Goal: Task Accomplishment & Management: Complete application form

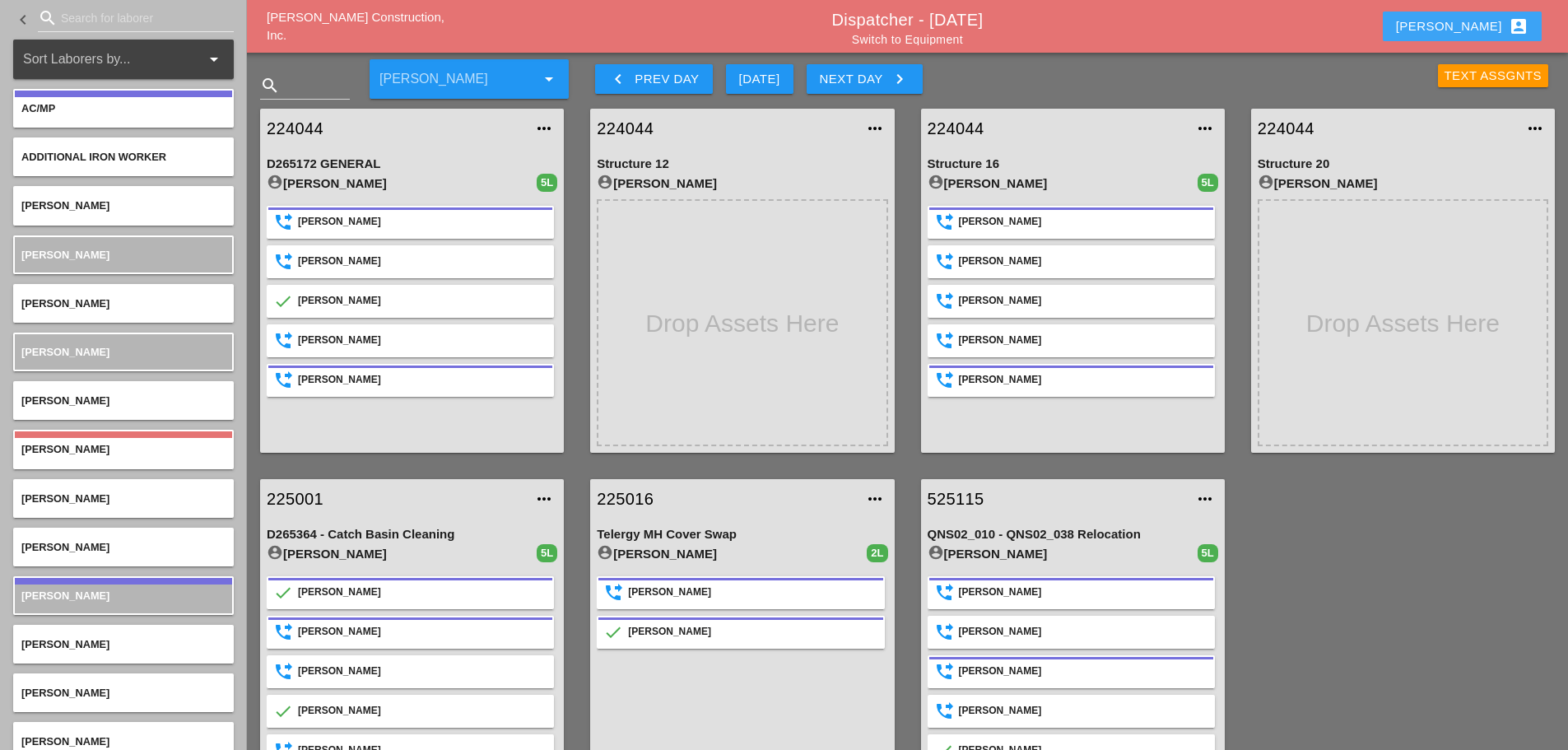
click at [1490, 27] on div "[PERSON_NAME] account_box" at bounding box center [1463, 26] width 133 height 20
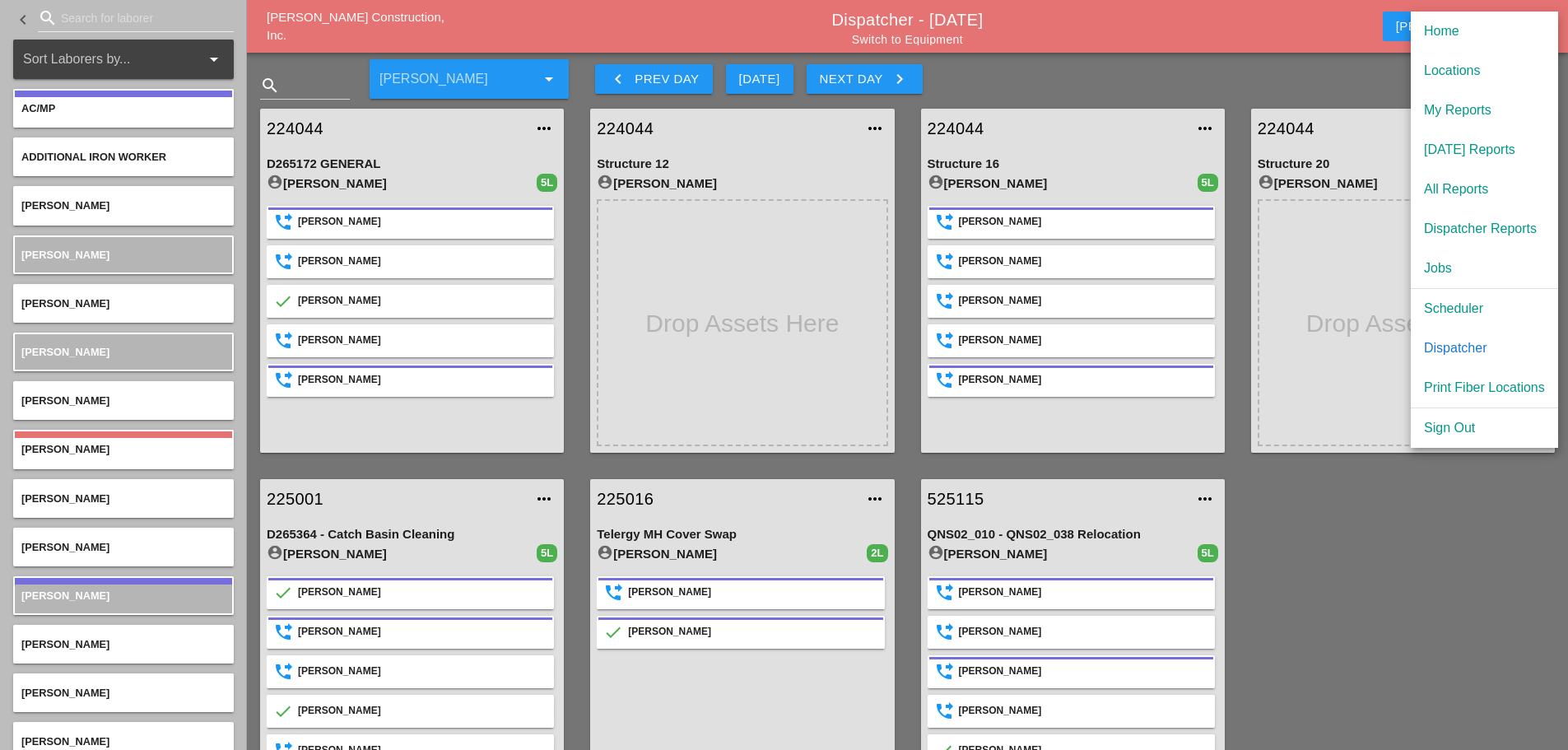
click at [1470, 146] on div "[DATE] Reports" at bounding box center [1485, 149] width 121 height 20
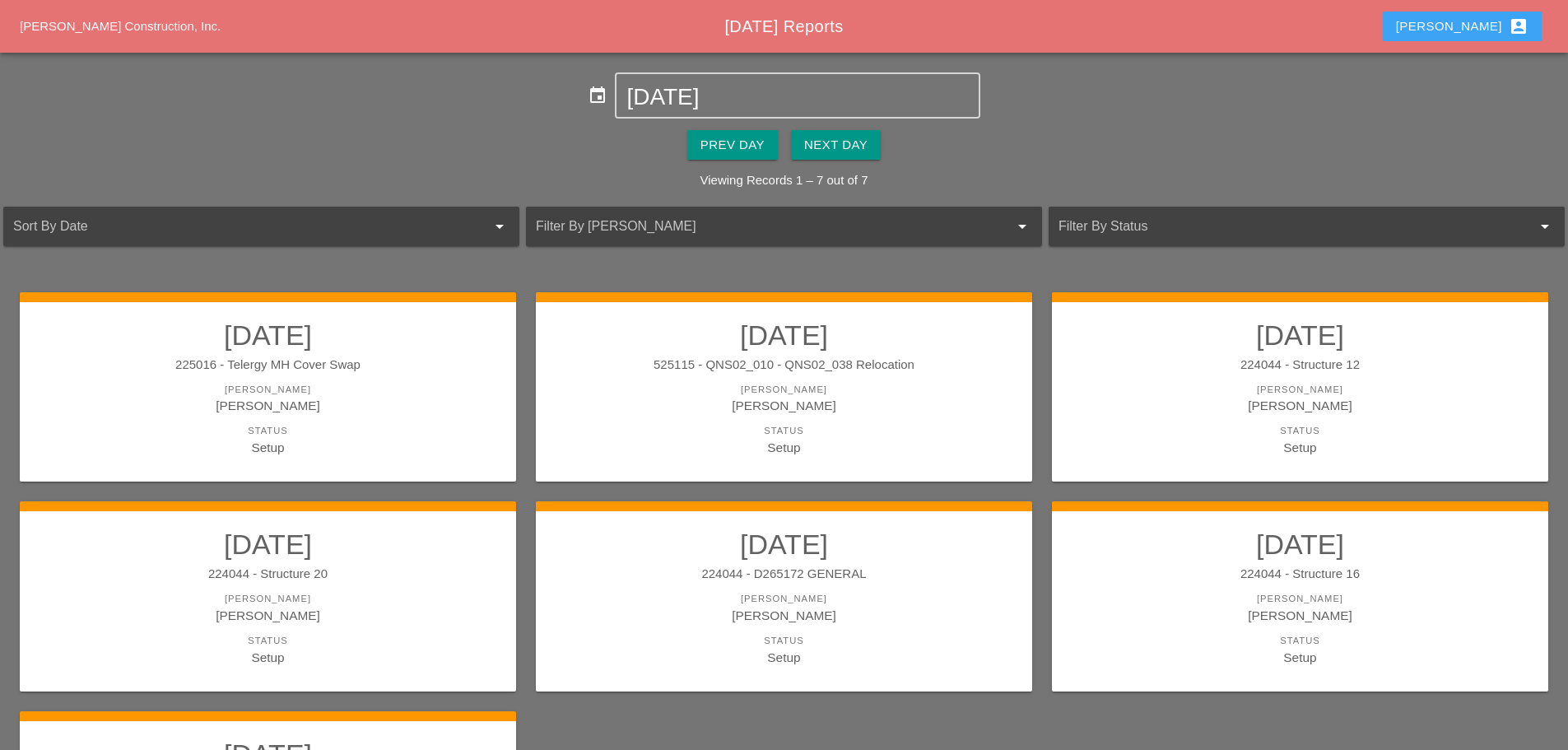
click at [1470, 25] on div "[PERSON_NAME] account_box" at bounding box center [1463, 26] width 133 height 20
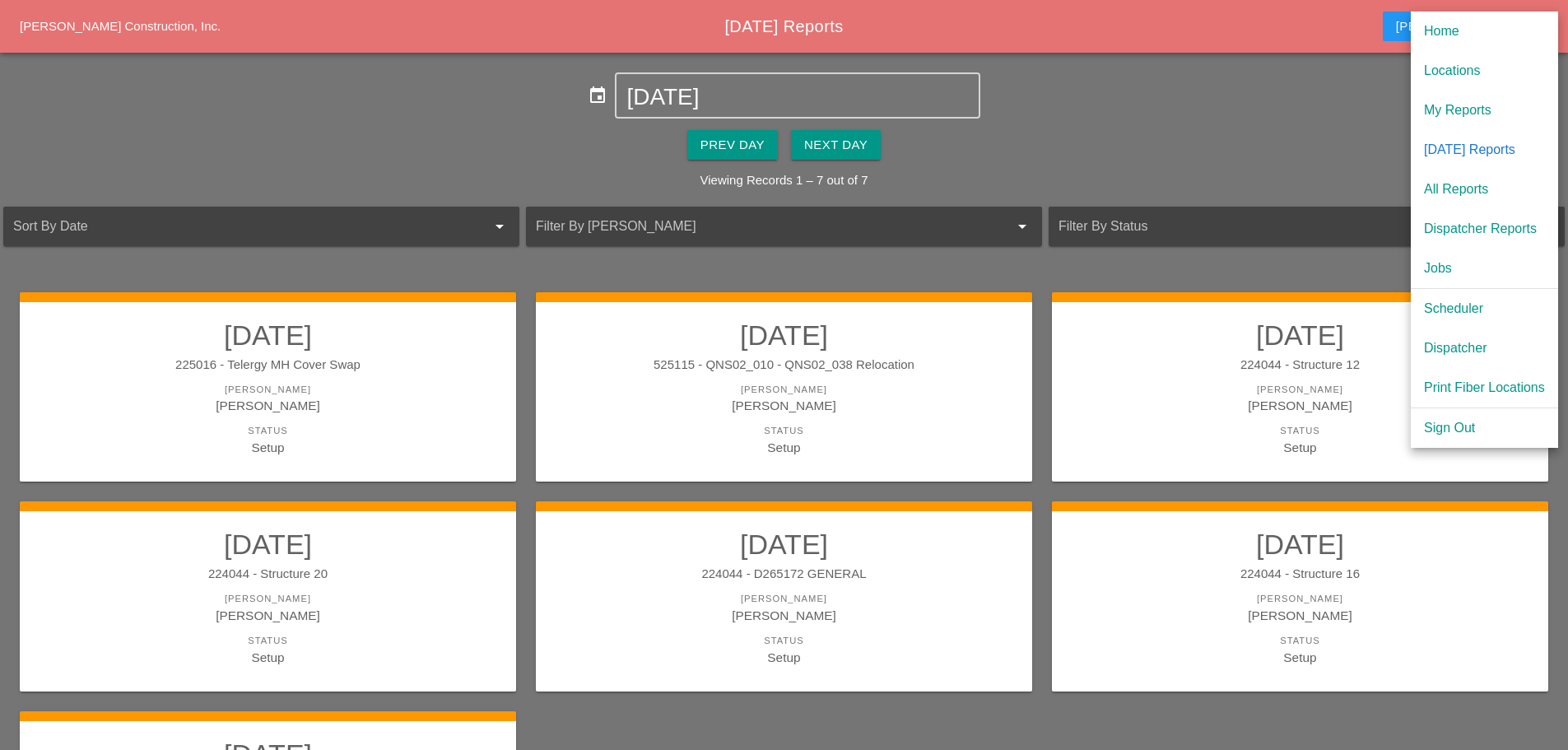
click at [1457, 354] on div "Dispatcher" at bounding box center [1485, 348] width 121 height 20
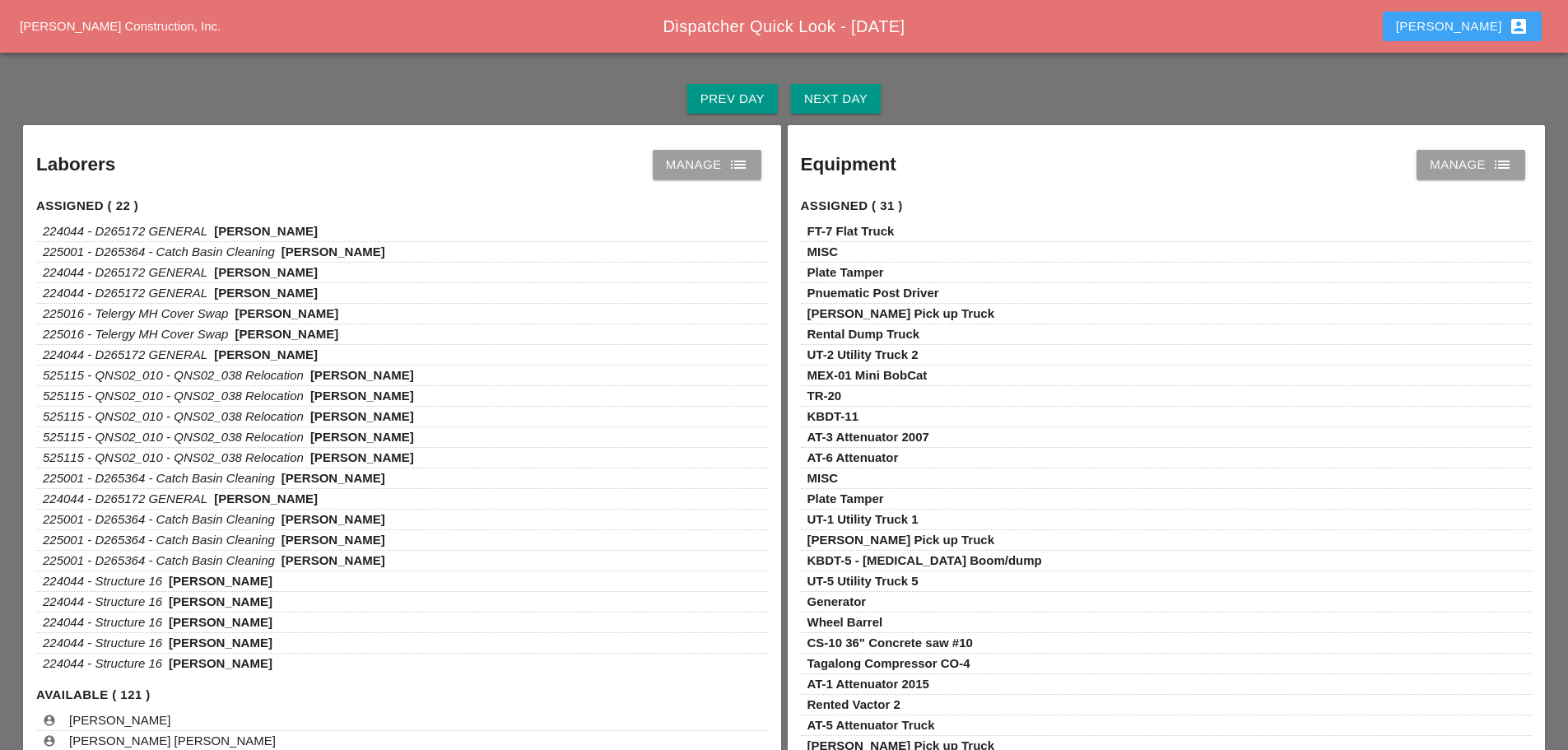
click at [1481, 16] on div "[PERSON_NAME] account_box" at bounding box center [1463, 26] width 133 height 20
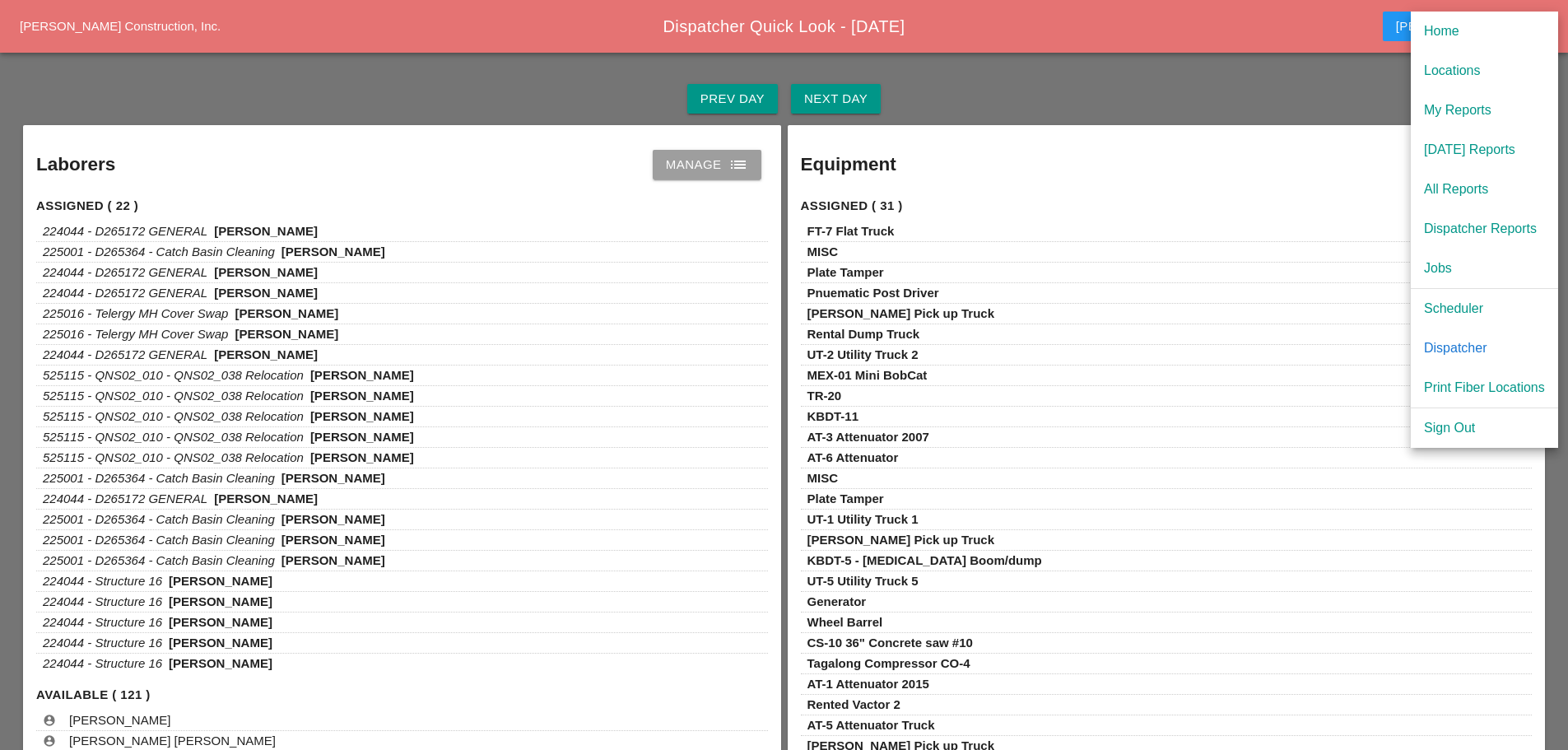
click at [1465, 105] on div "My Reports" at bounding box center [1485, 110] width 121 height 20
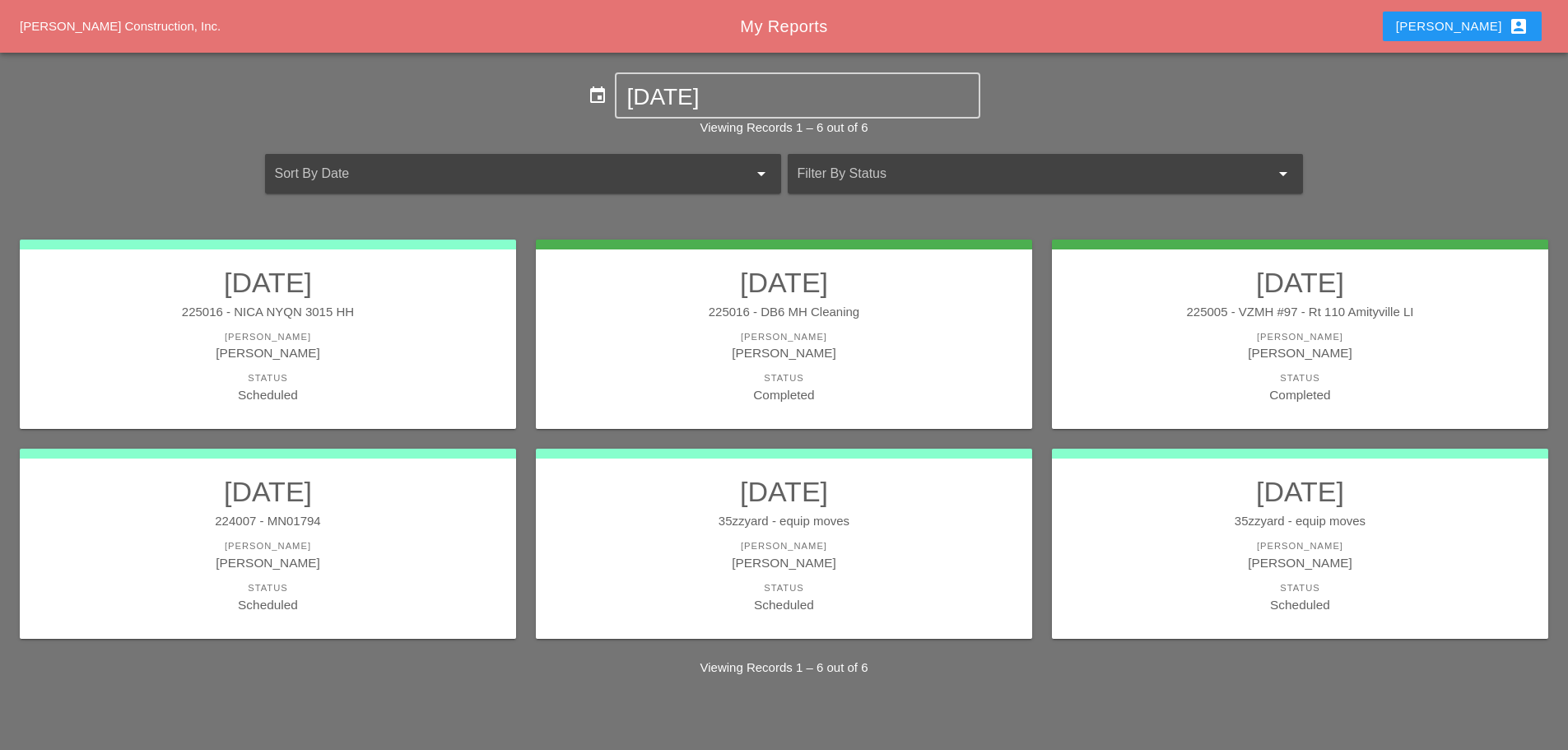
click at [931, 336] on div "[PERSON_NAME]" at bounding box center [784, 337] width 463 height 14
click at [367, 343] on div "[PERSON_NAME]" at bounding box center [268, 352] width 463 height 19
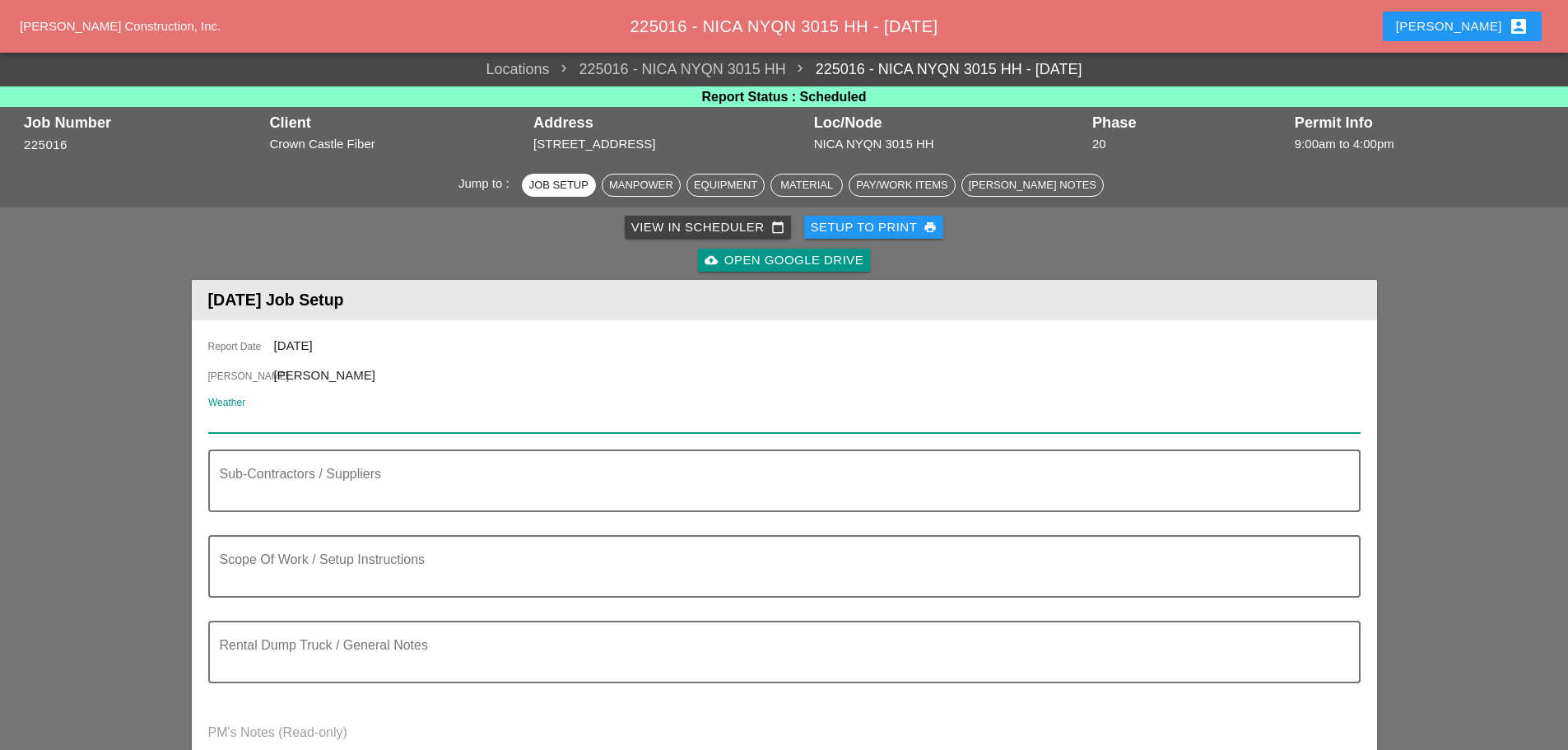
click at [314, 418] on input "Weather" at bounding box center [772, 419] width 1130 height 26
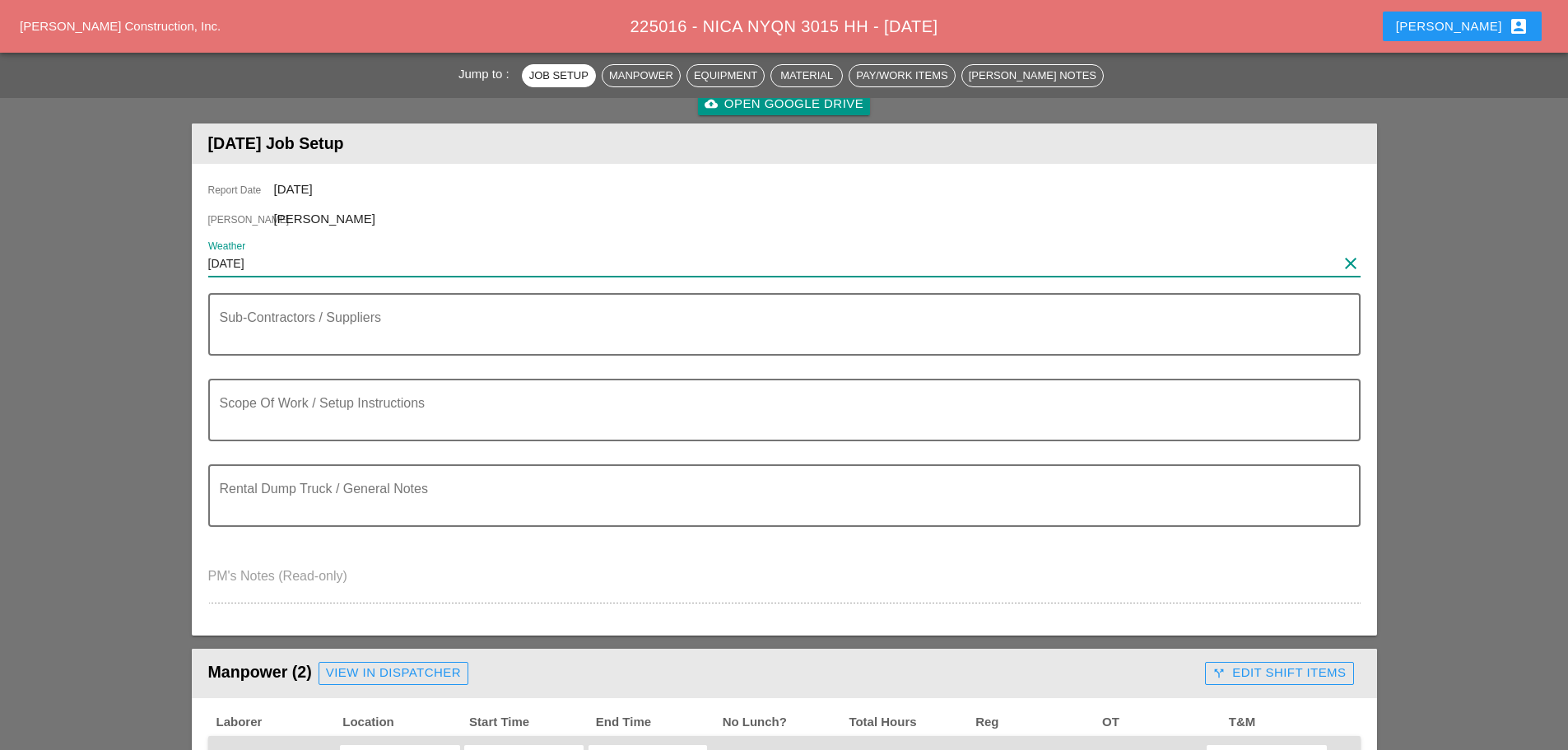
scroll to position [246, 0]
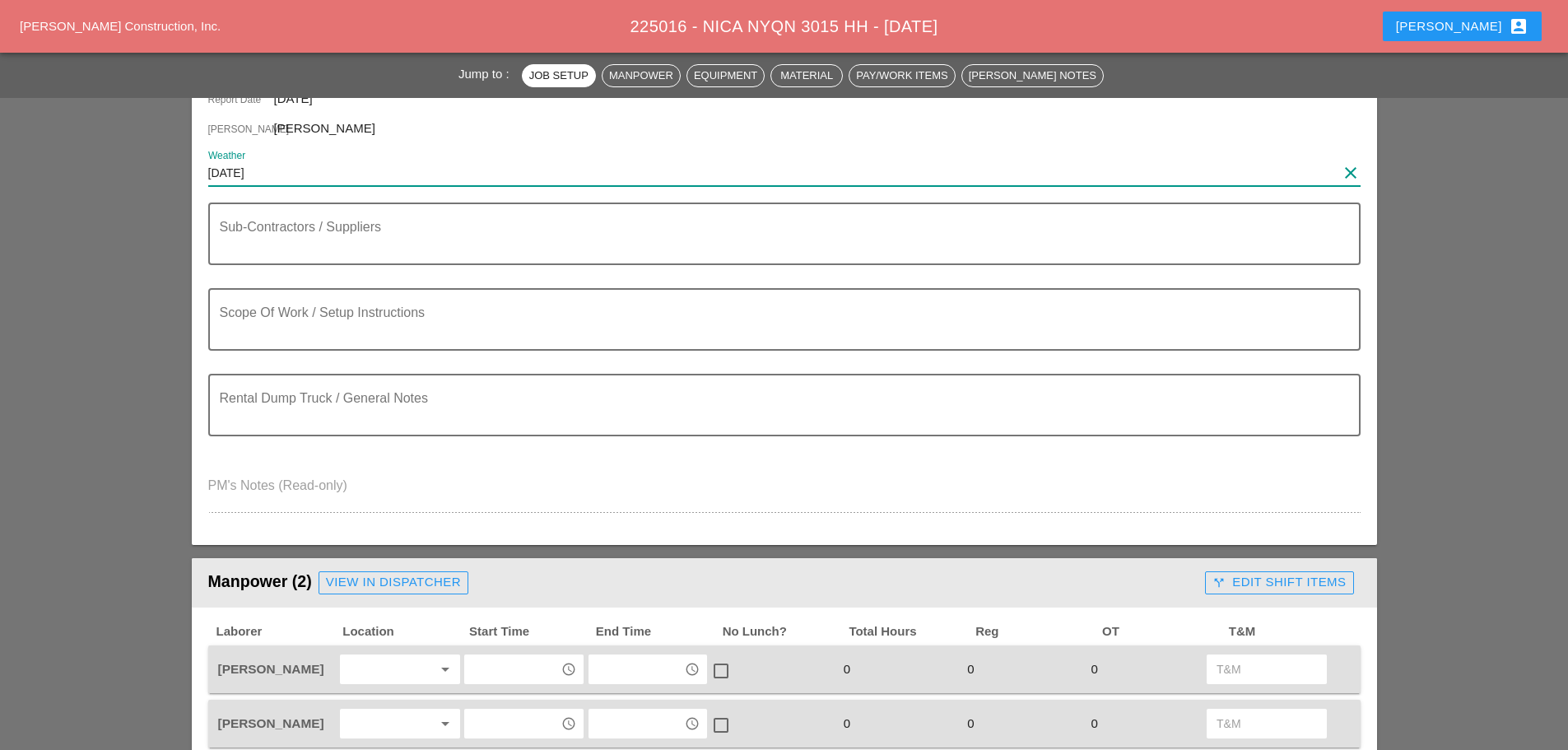
type input "[DATE]"
click at [377, 671] on div at bounding box center [388, 668] width 88 height 26
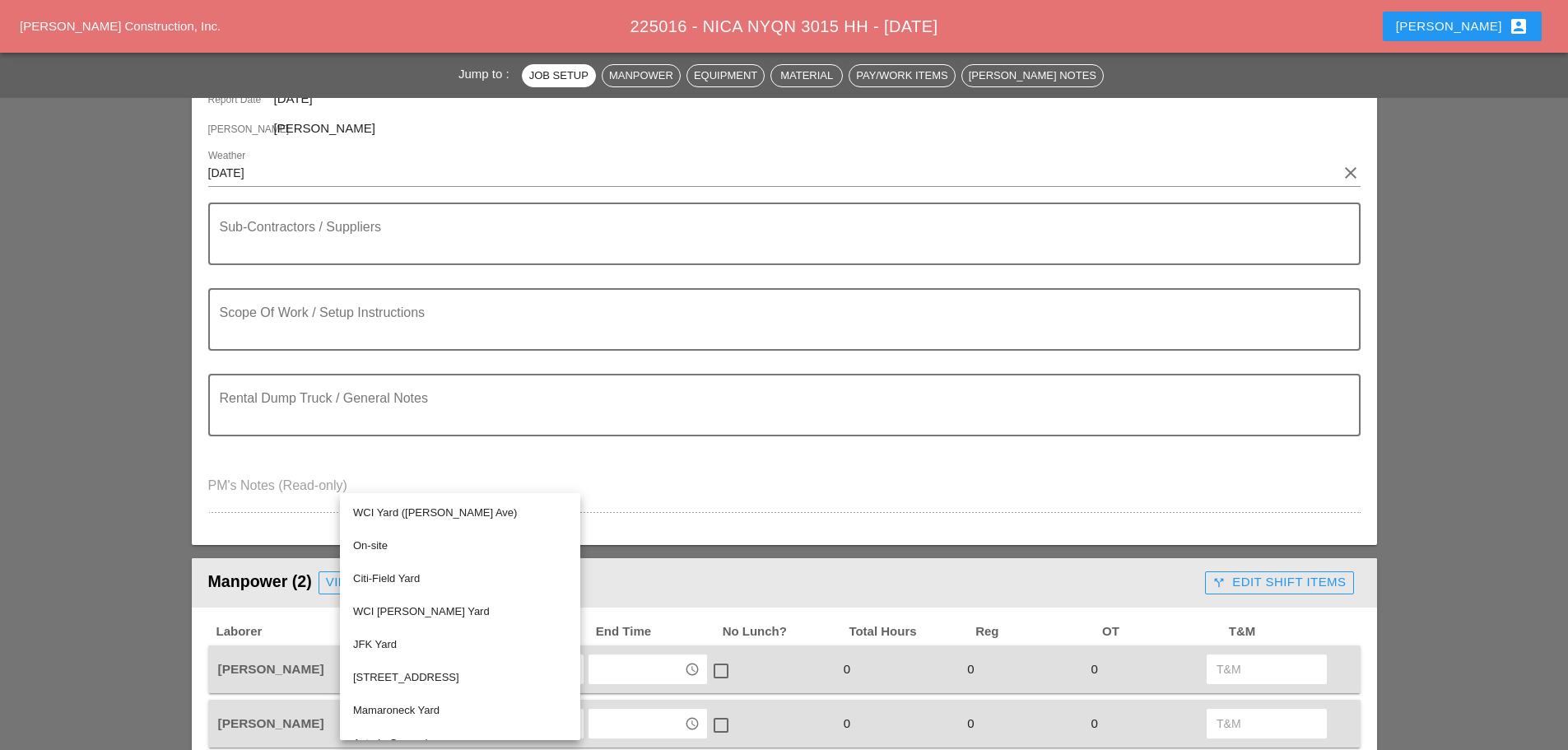
click at [397, 547] on div "On-site" at bounding box center [460, 545] width 214 height 20
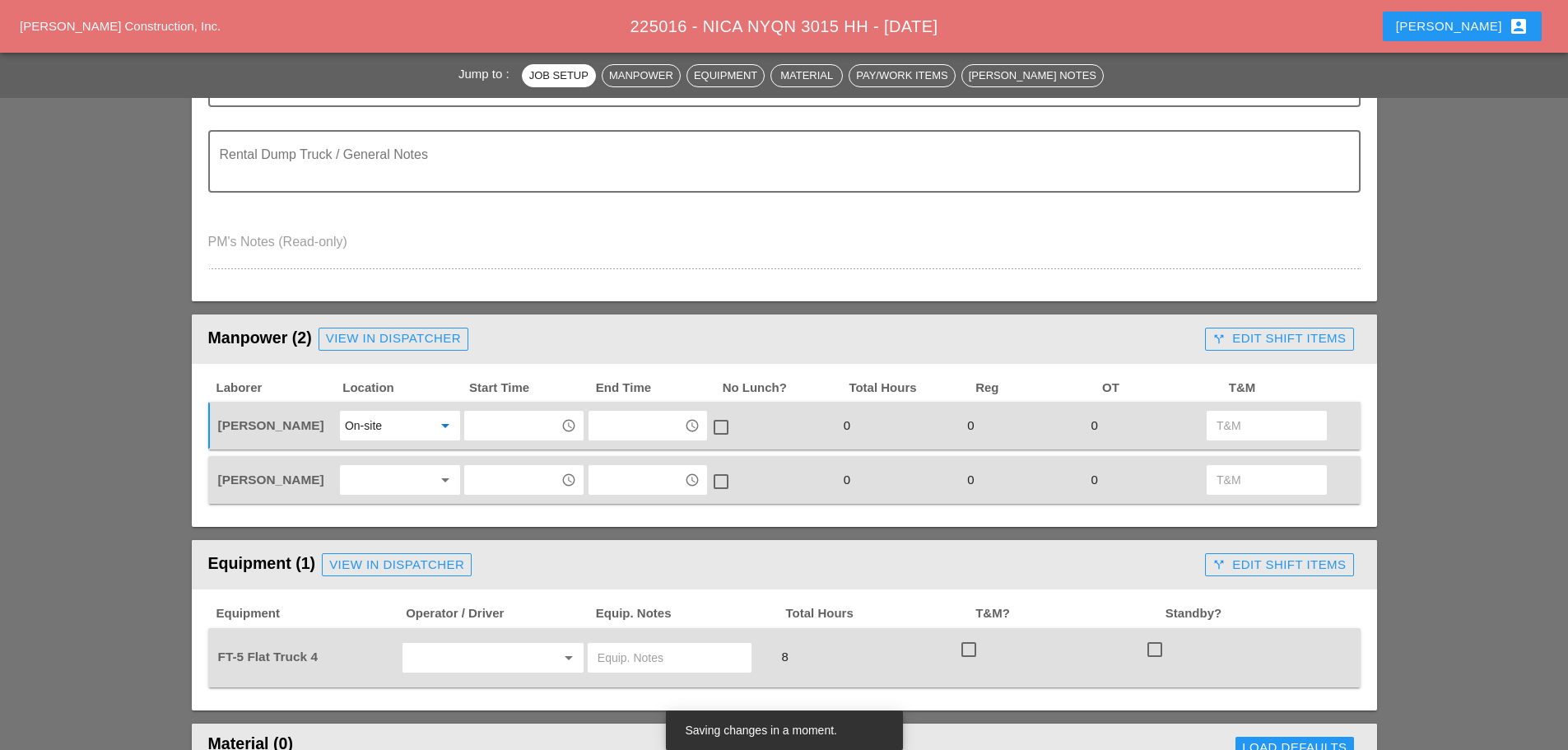
scroll to position [494, 0]
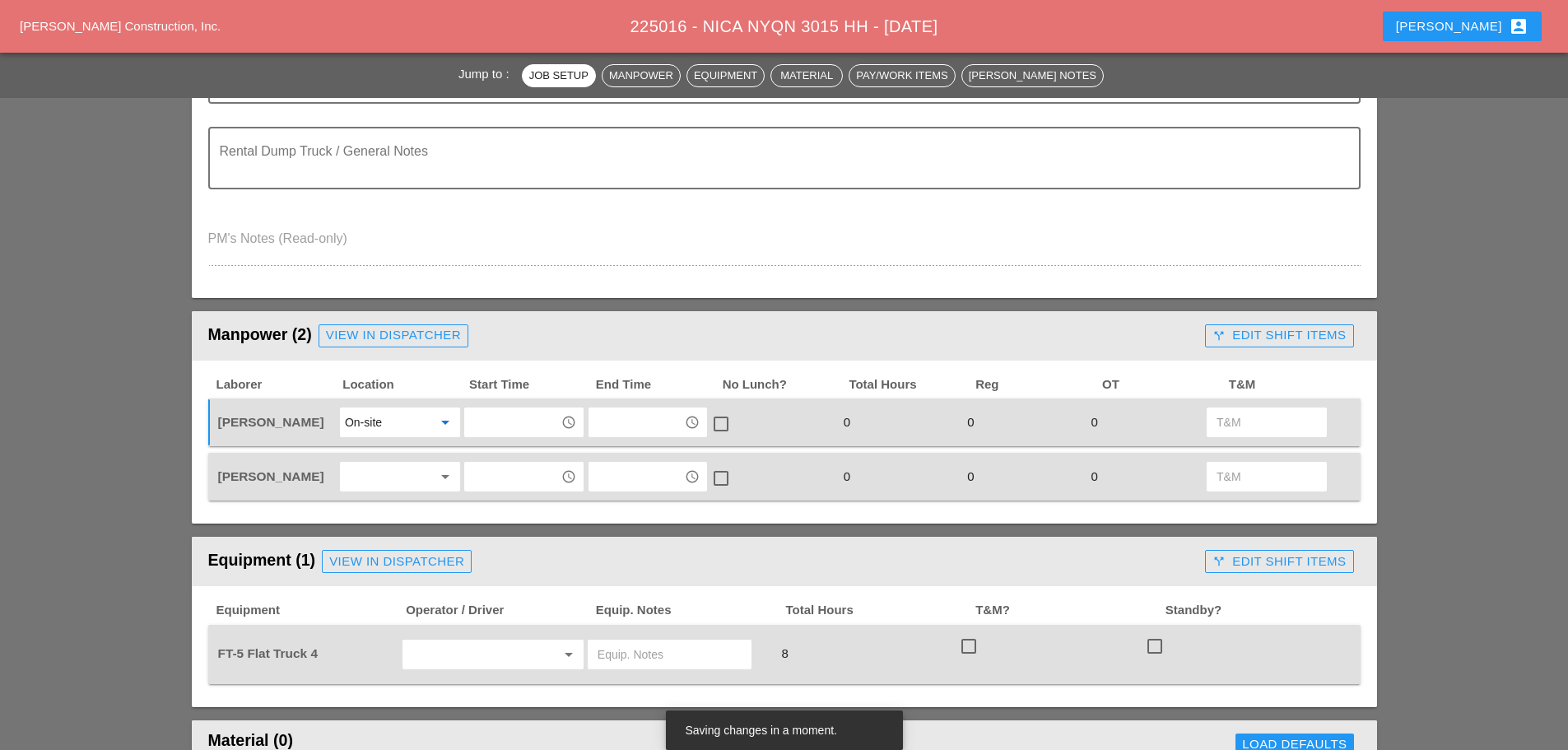
click at [385, 470] on div at bounding box center [388, 476] width 88 height 26
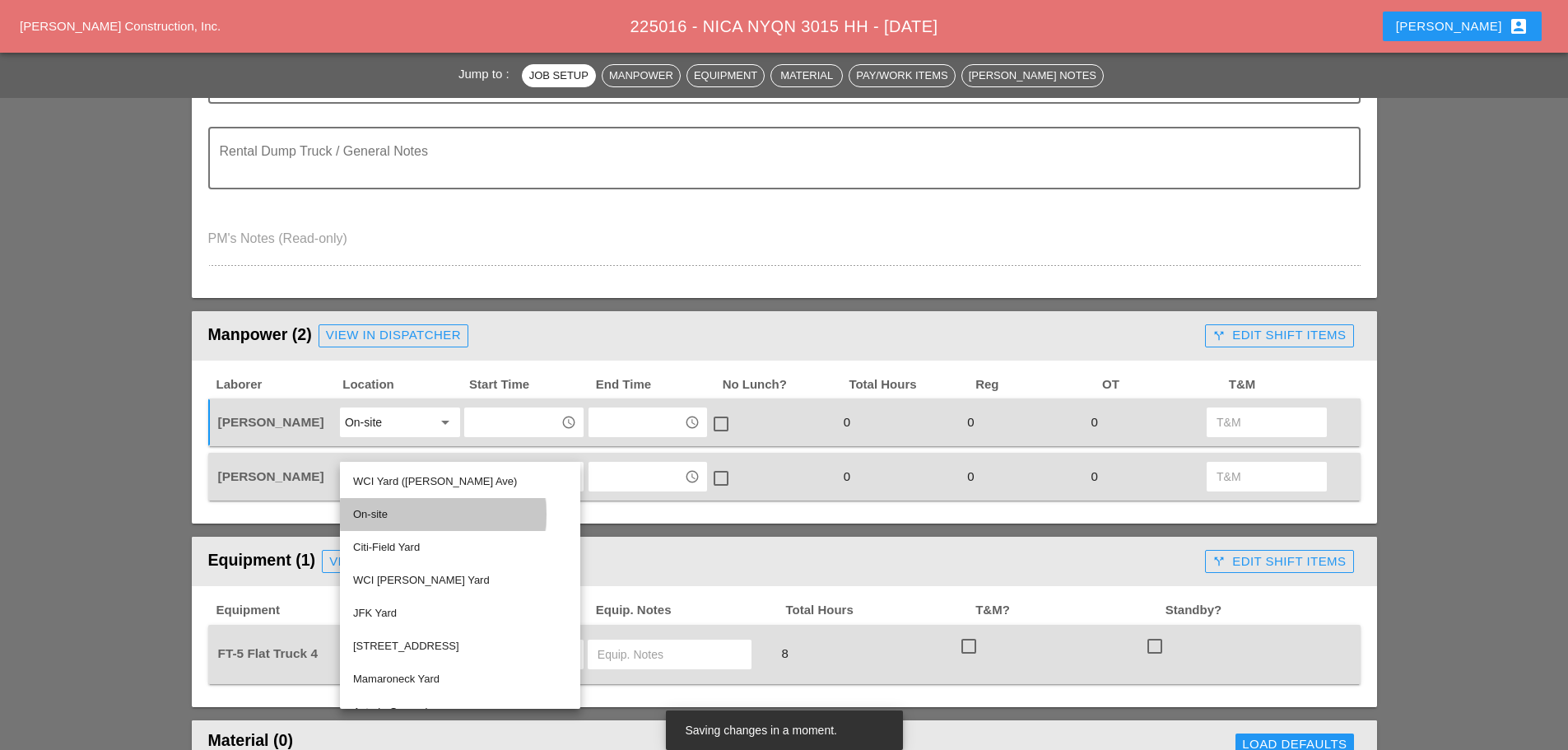
click at [371, 513] on div "On-site" at bounding box center [460, 514] width 214 height 20
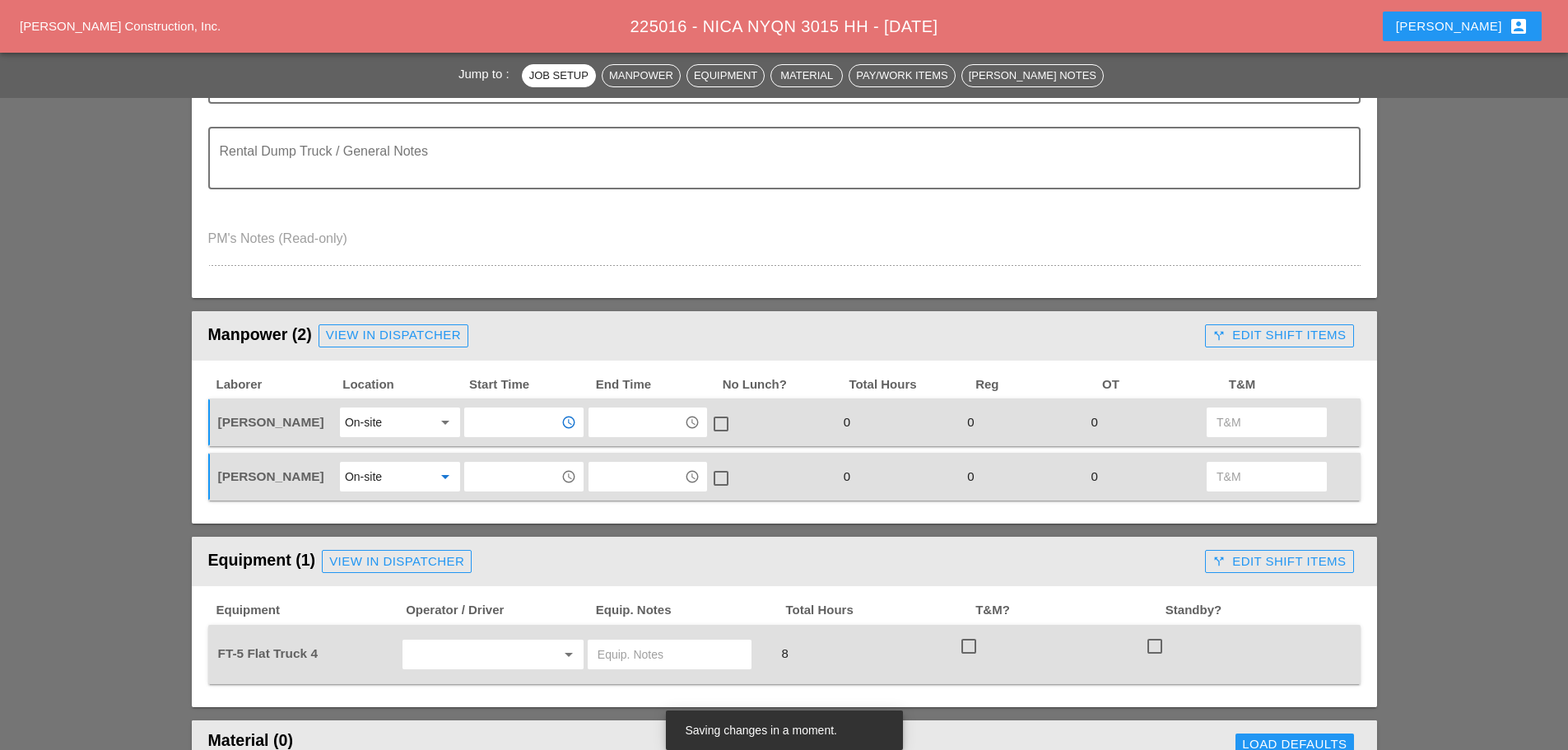
click at [484, 415] on input "text" at bounding box center [511, 422] width 86 height 26
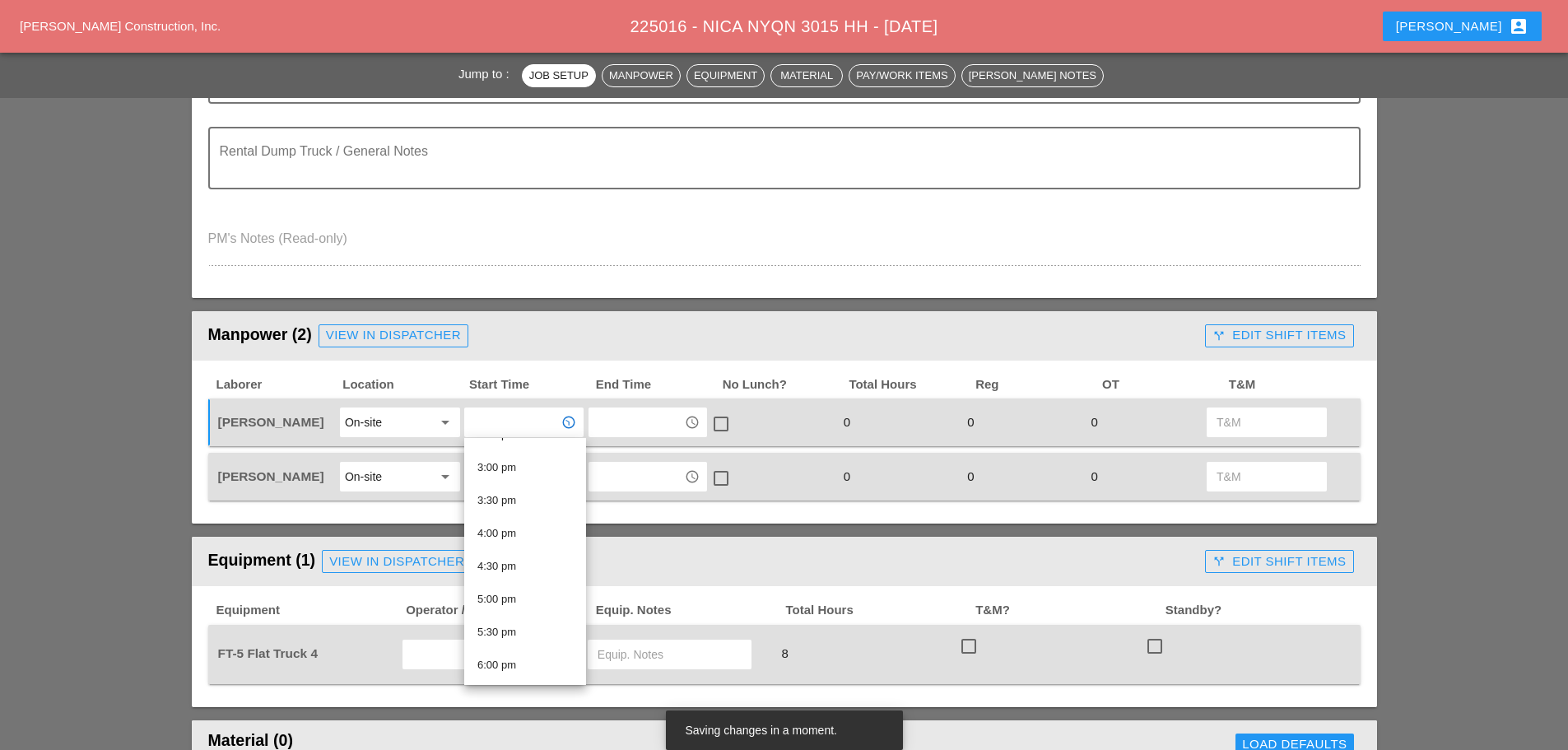
scroll to position [988, 0]
click at [518, 535] on div "4:00 pm" at bounding box center [525, 524] width 95 height 33
type input "4:00 pm"
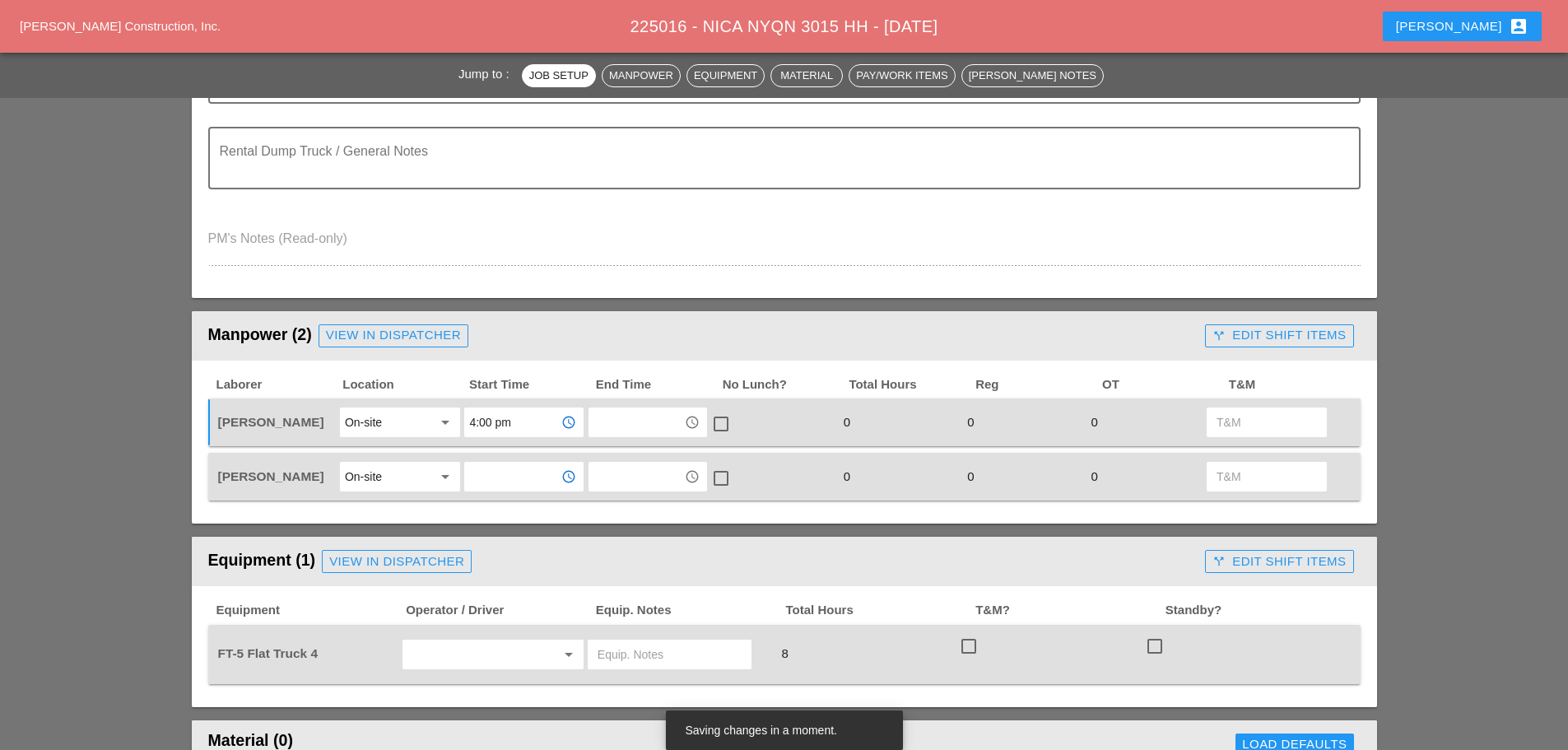
click at [529, 485] on input "text" at bounding box center [511, 476] width 86 height 26
drag, startPoint x: 510, startPoint y: 583, endPoint x: 519, endPoint y: 577, distance: 10.8
click at [512, 586] on div "4 :00 pm" at bounding box center [524, 578] width 92 height 20
type input "4:00 pm"
click at [619, 433] on input "text" at bounding box center [636, 422] width 86 height 26
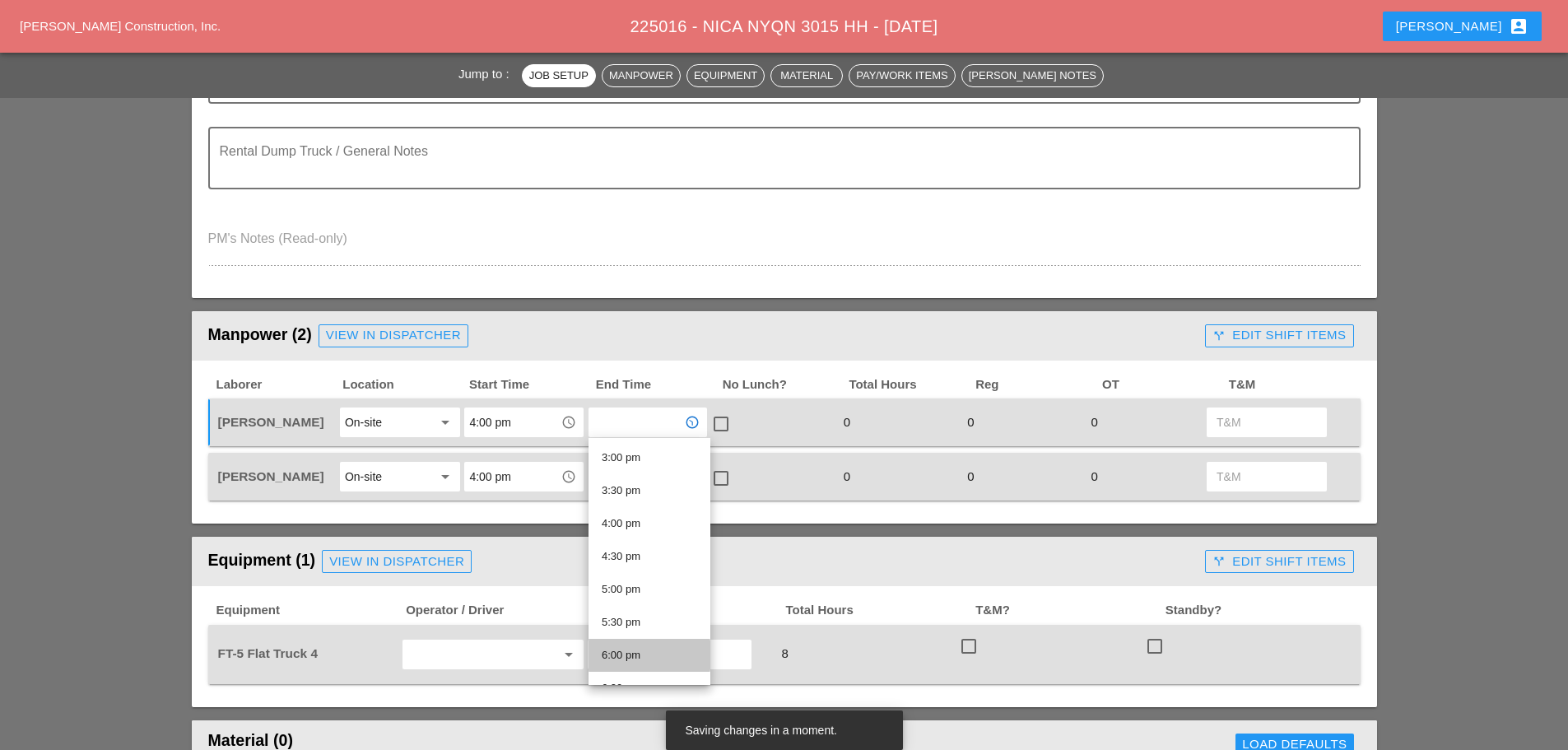
click at [634, 652] on div "6:00 pm" at bounding box center [649, 655] width 95 height 20
type input "6:00 pm"
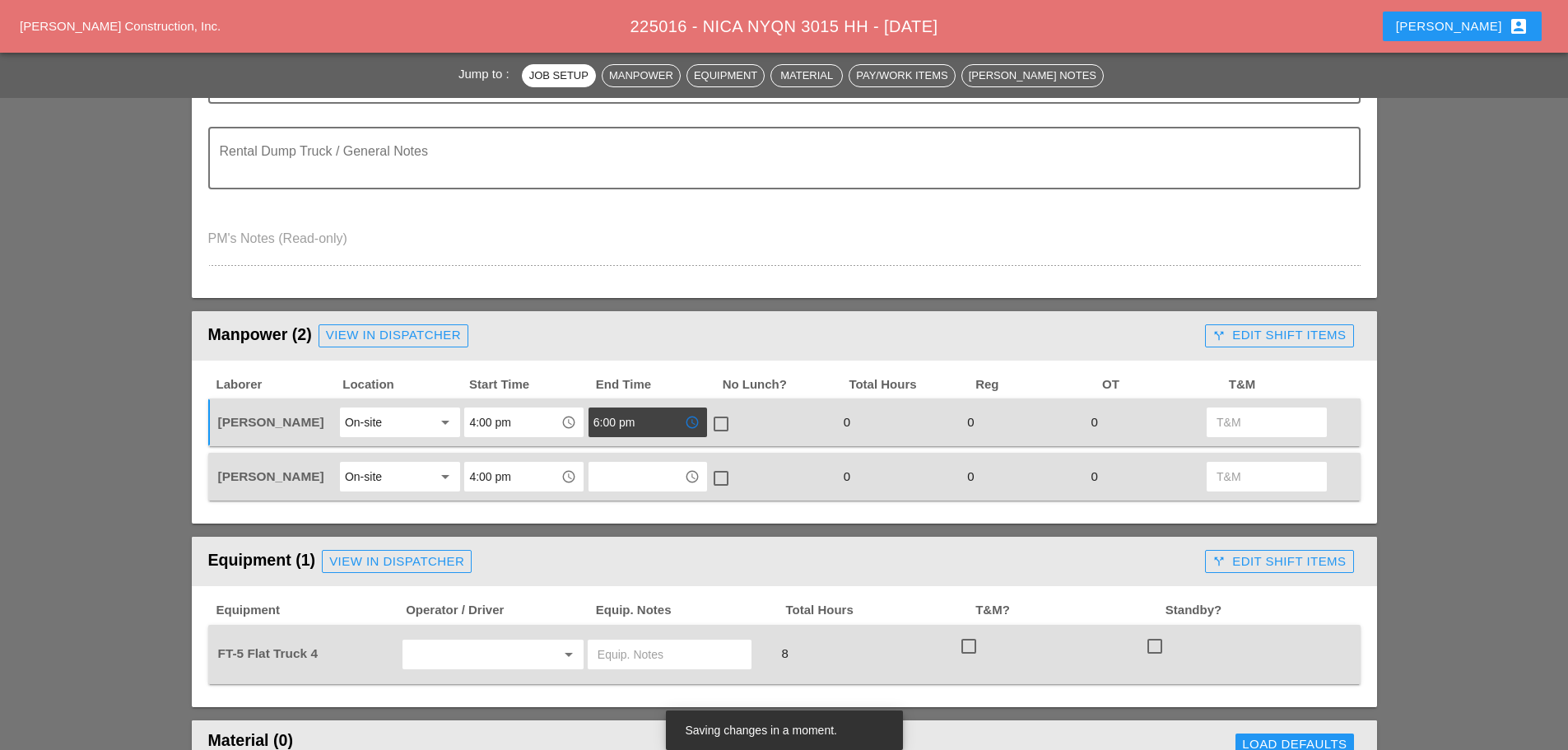
click at [621, 461] on div "access_time" at bounding box center [648, 477] width 123 height 35
click at [626, 480] on input "text" at bounding box center [636, 476] width 86 height 26
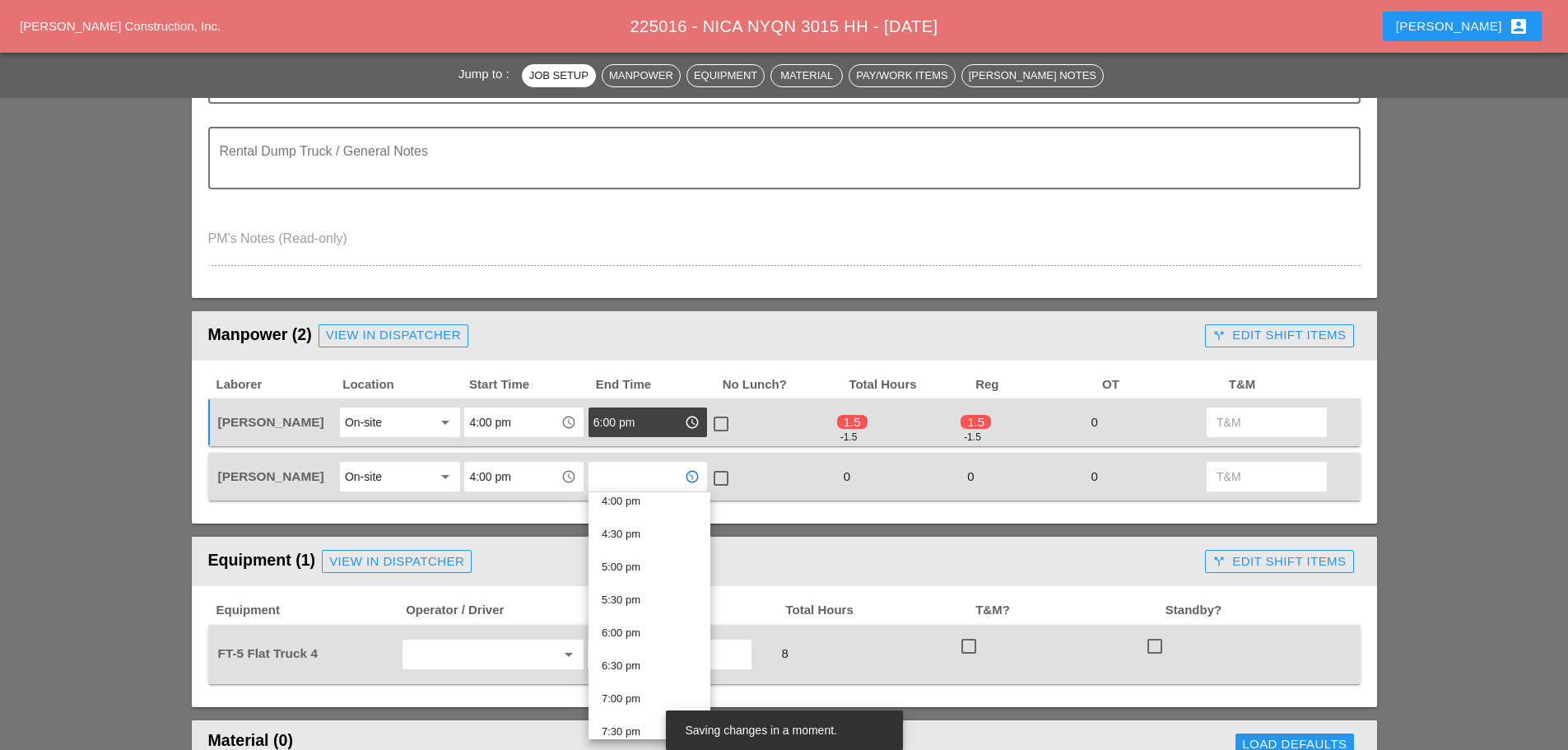
scroll to position [1070, 0]
click at [625, 626] on div "6:00 pm" at bounding box center [649, 627] width 95 height 20
type input "6:00 pm"
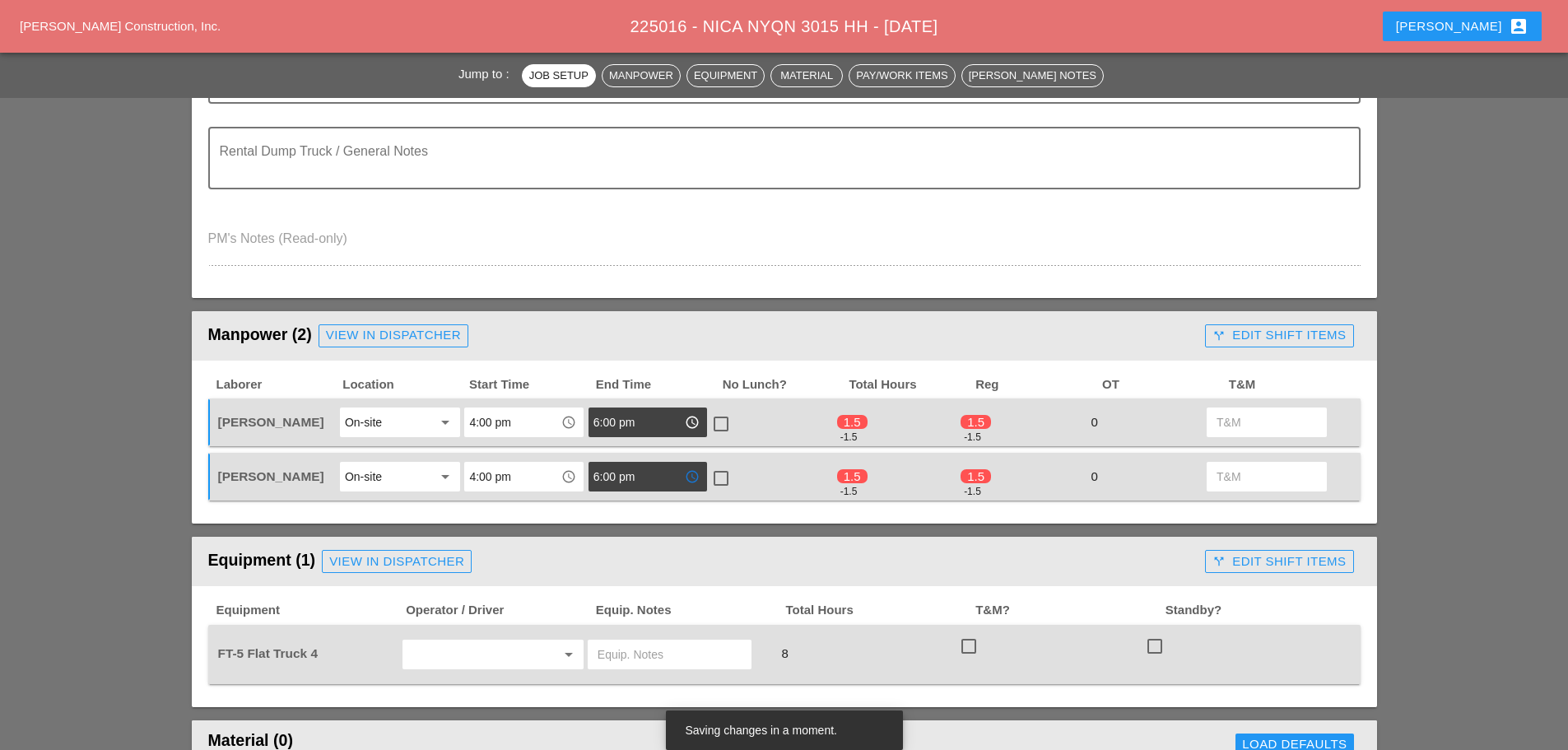
click at [717, 411] on div at bounding box center [720, 424] width 28 height 28
checkbox input "true"
click at [717, 484] on div at bounding box center [720, 478] width 28 height 28
checkbox input "true"
click at [465, 658] on input "text" at bounding box center [470, 654] width 125 height 26
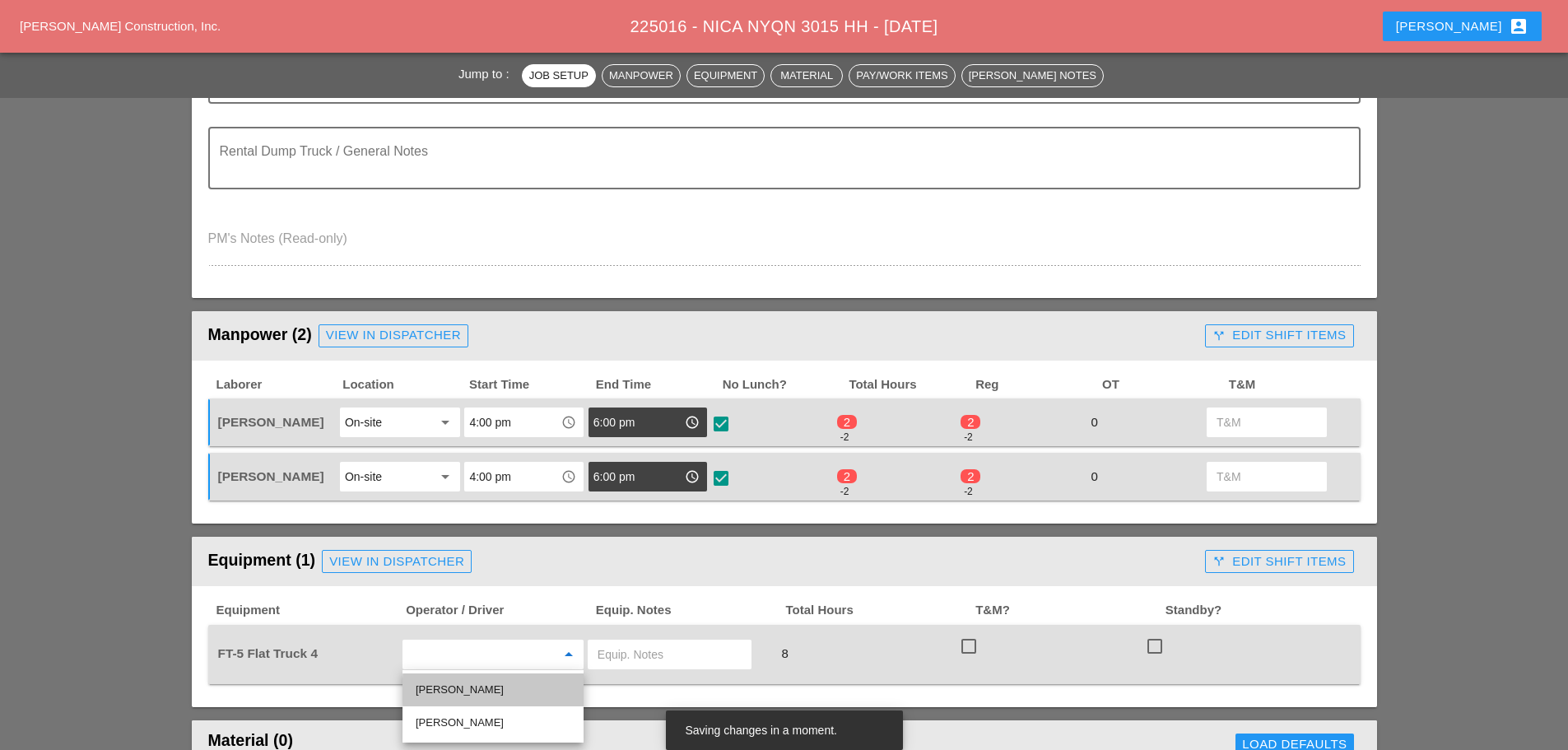
click at [452, 689] on div "[PERSON_NAME]" at bounding box center [493, 689] width 155 height 20
type input "[PERSON_NAME]"
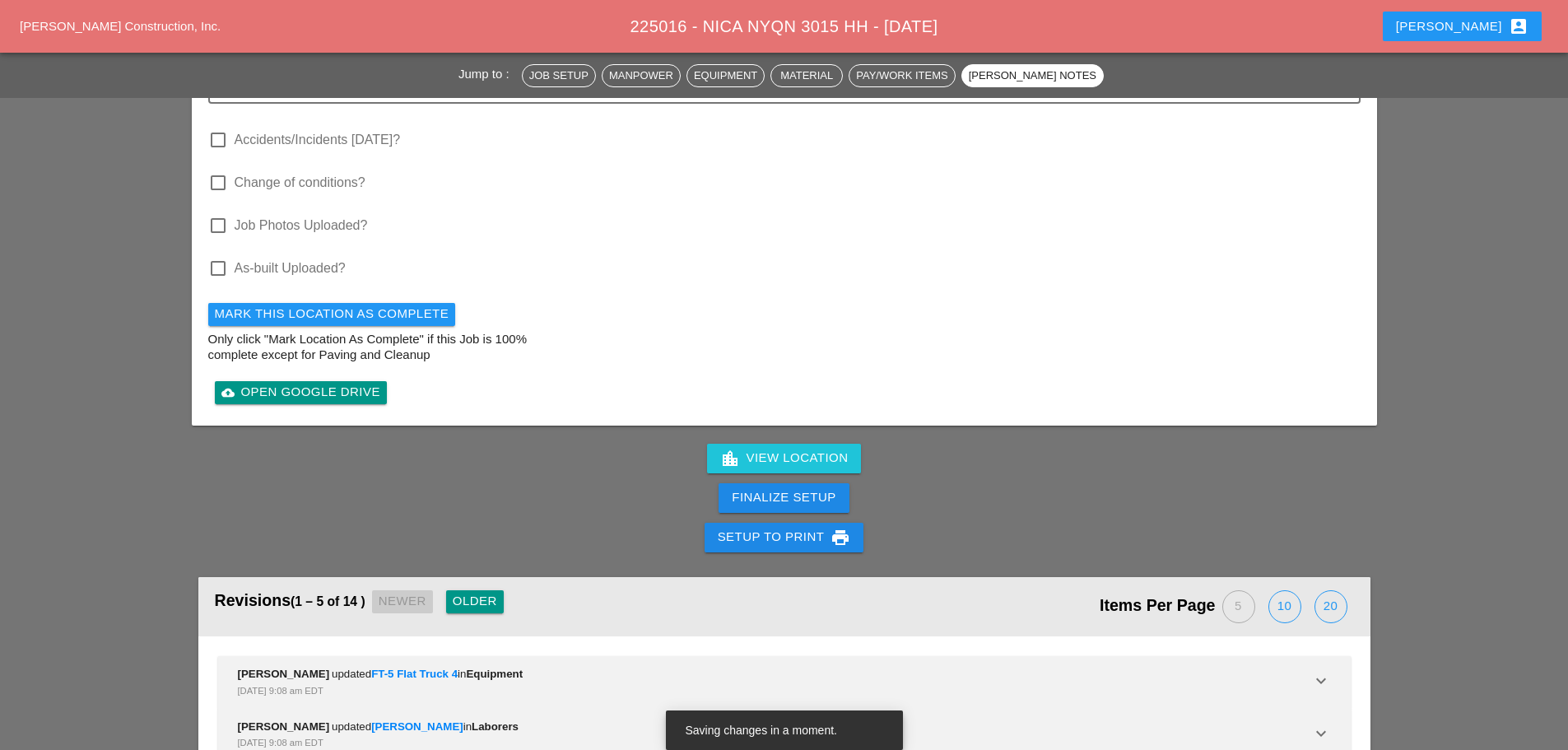
scroll to position [1893, 0]
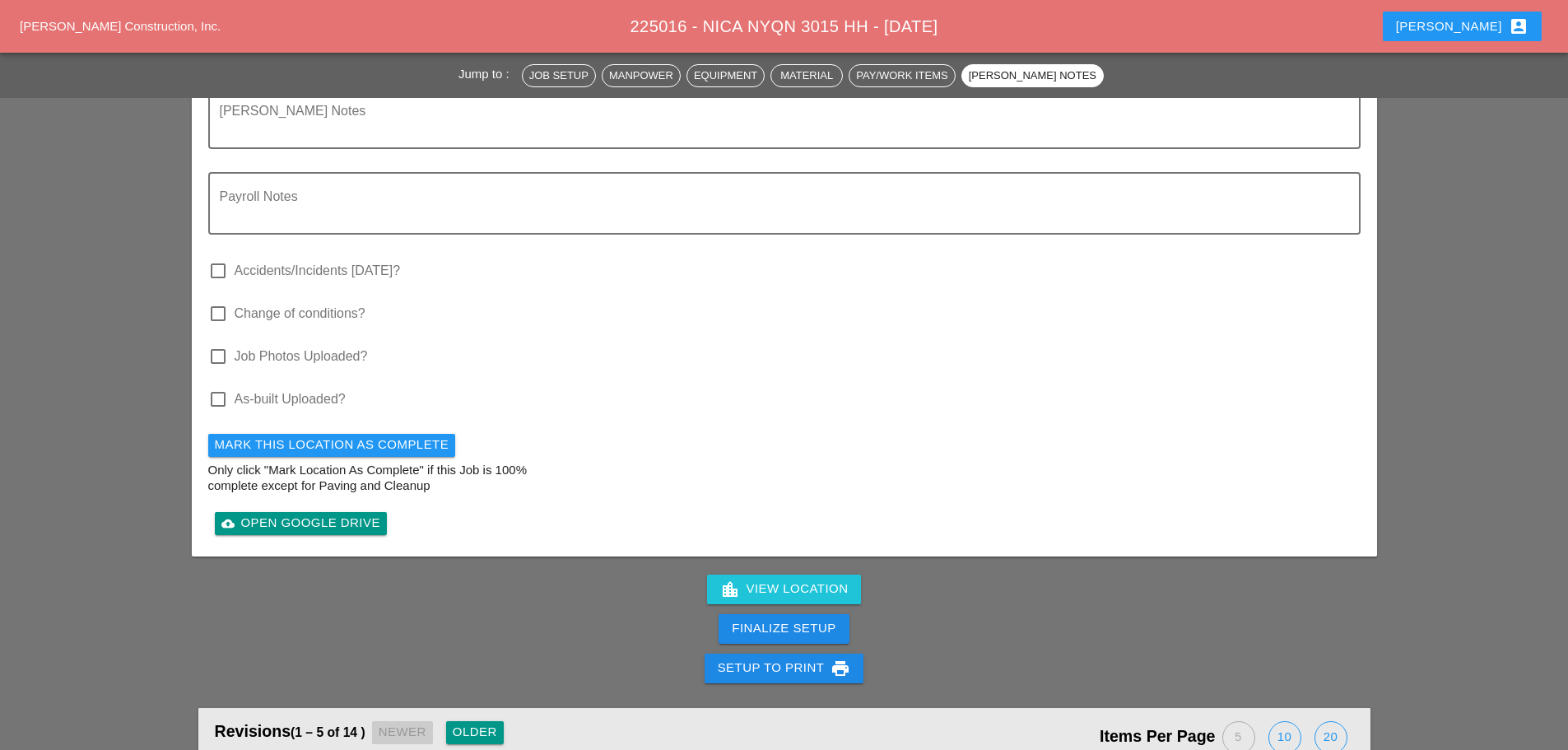
scroll to position [2067, 0]
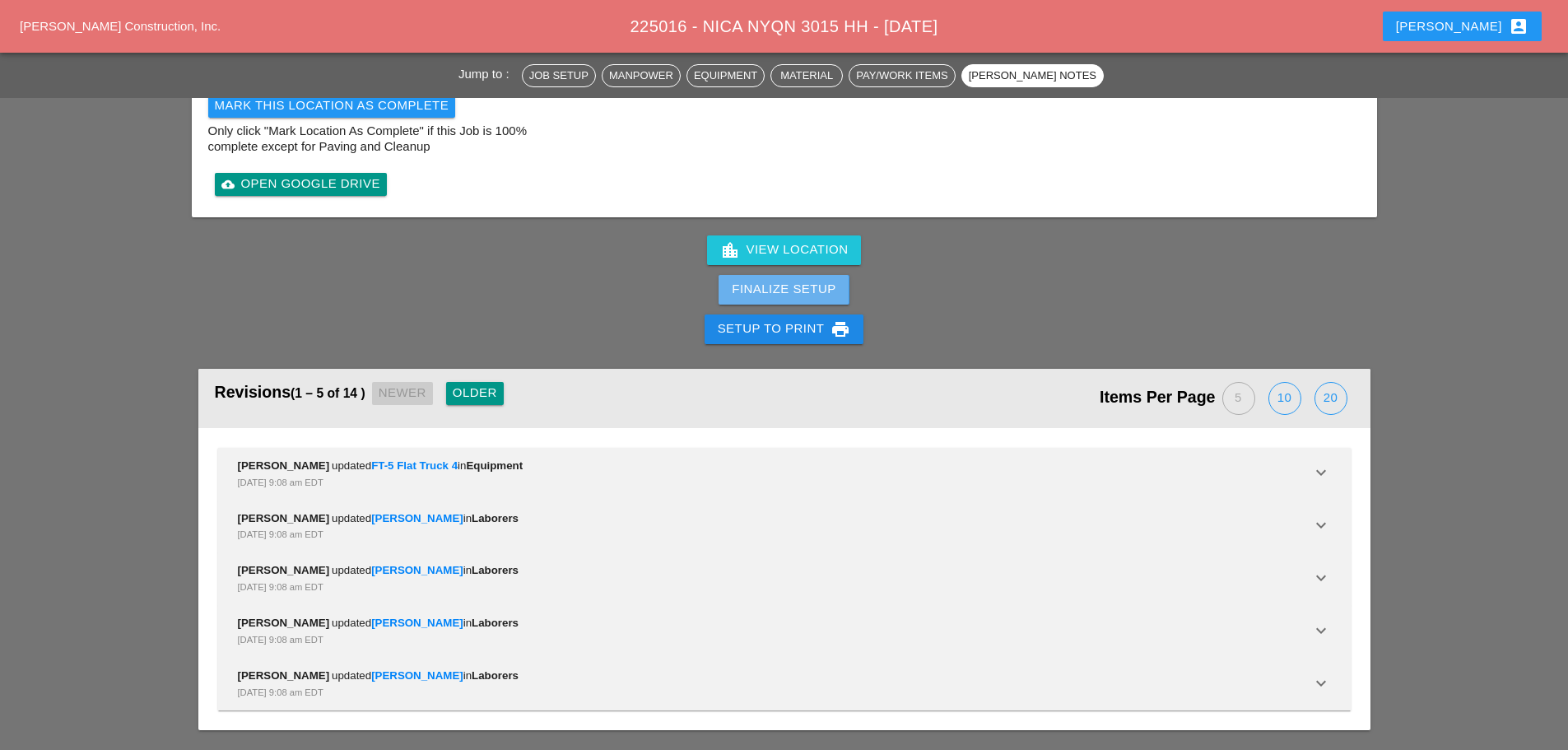
click at [771, 280] on div "Finalize Setup" at bounding box center [784, 290] width 104 height 19
drag, startPoint x: 788, startPoint y: 290, endPoint x: 926, endPoint y: 90, distance: 243.0
click at [789, 290] on div "Complete This Report" at bounding box center [785, 290] width 162 height 19
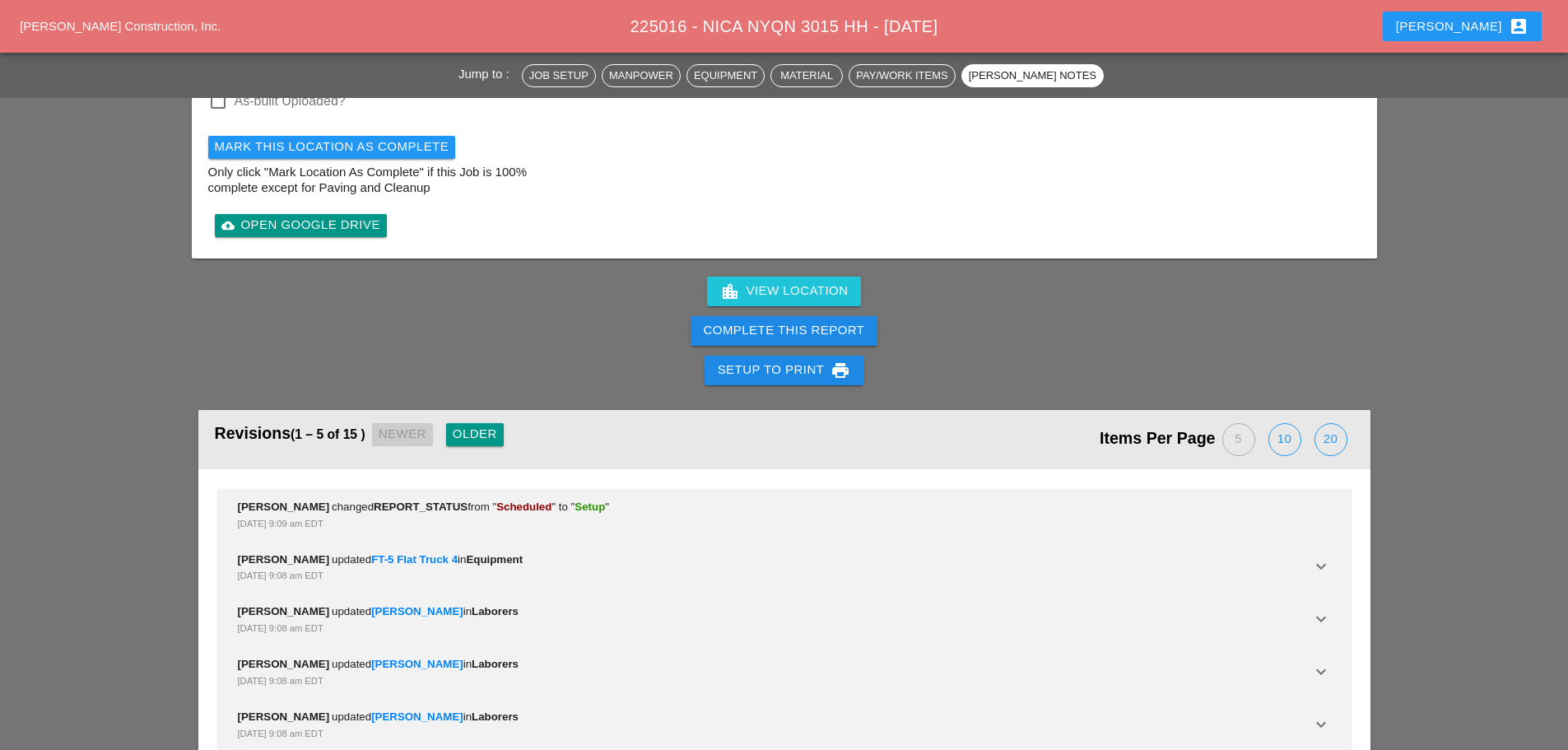
scroll to position [2067, 0]
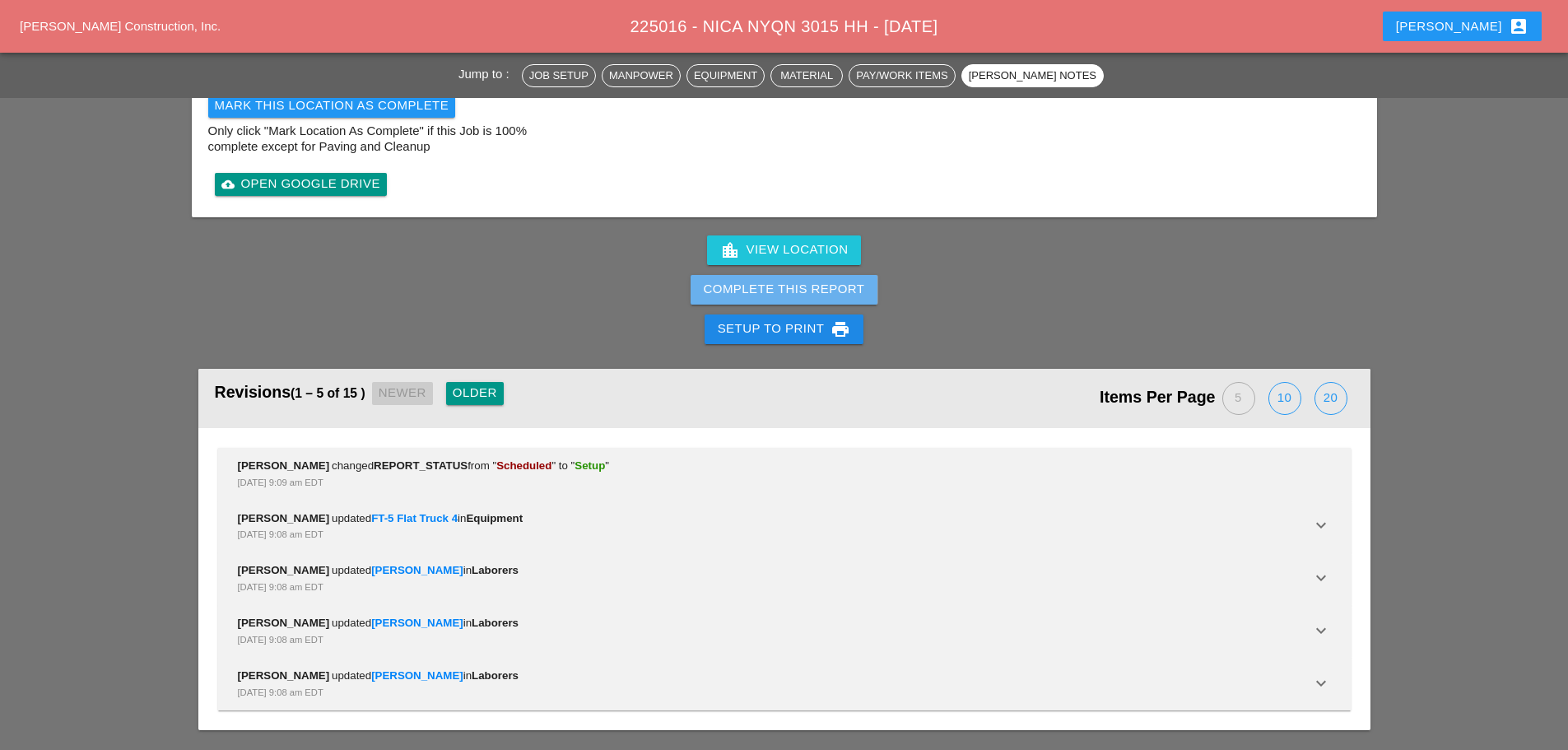
click at [823, 289] on div "Complete This Report" at bounding box center [785, 290] width 162 height 19
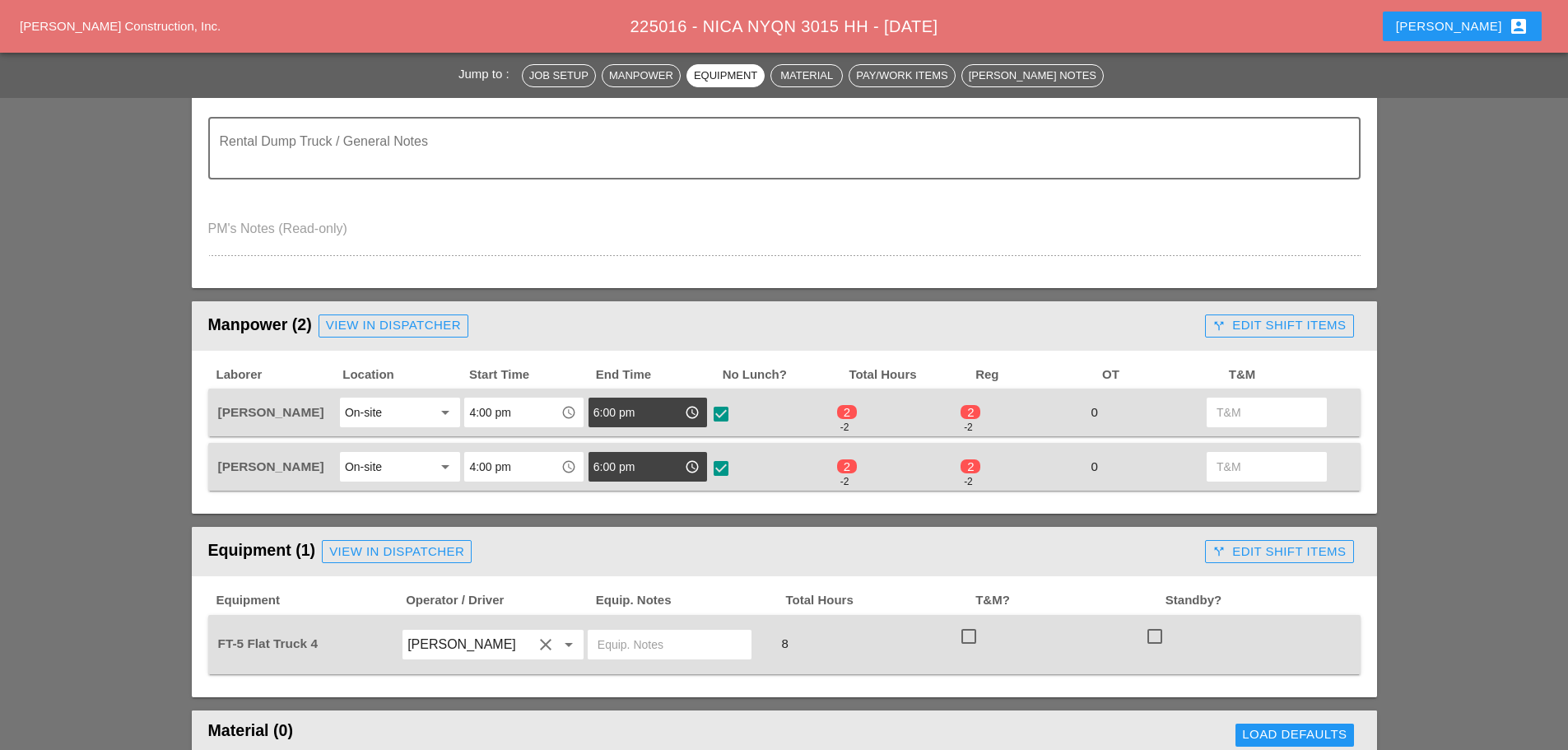
scroll to position [0, 0]
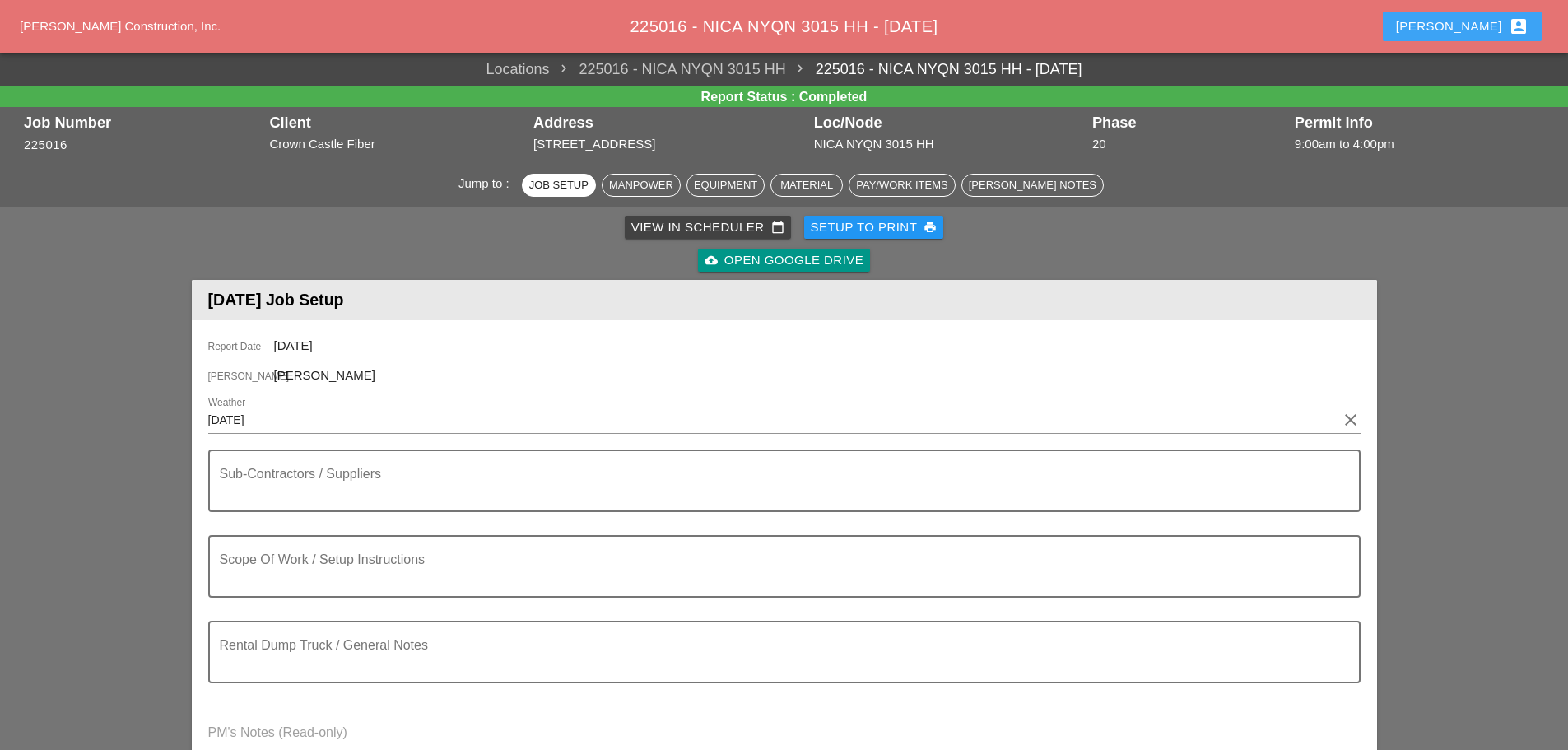
click at [1463, 24] on button "[PERSON_NAME] account_box" at bounding box center [1462, 26] width 159 height 30
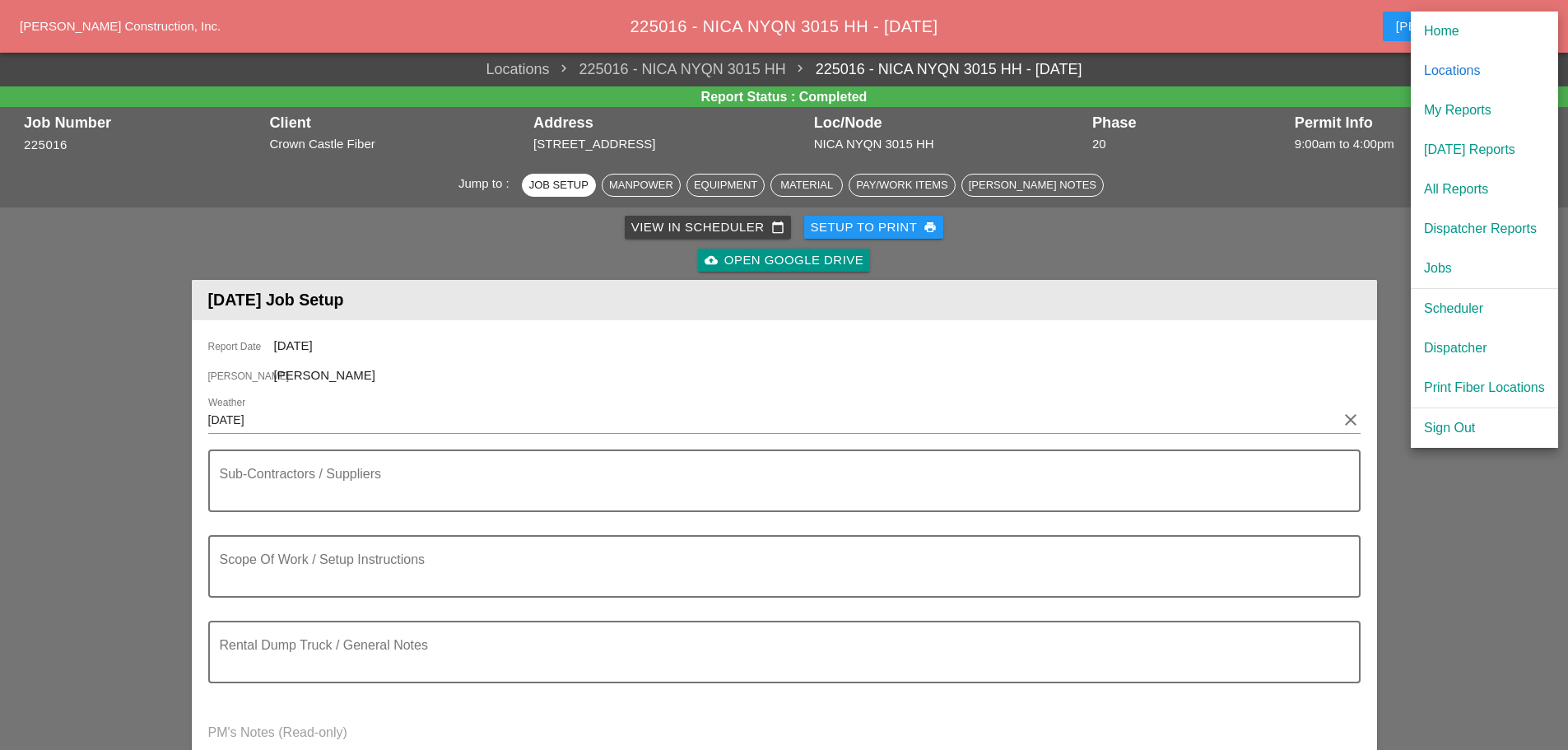
click at [1460, 106] on div "My Reports" at bounding box center [1485, 110] width 121 height 20
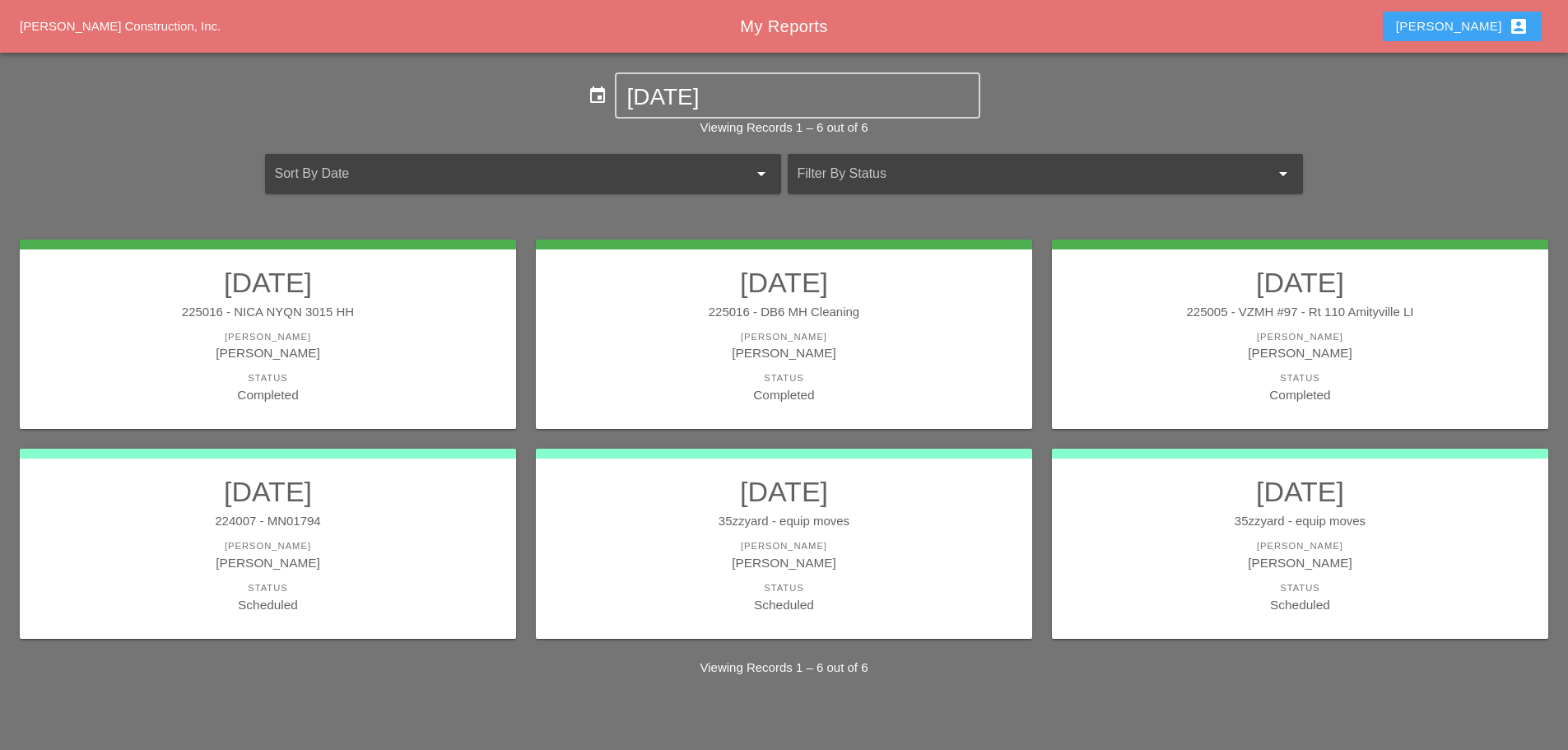
click at [1486, 28] on div "[PERSON_NAME] account_box" at bounding box center [1463, 26] width 133 height 20
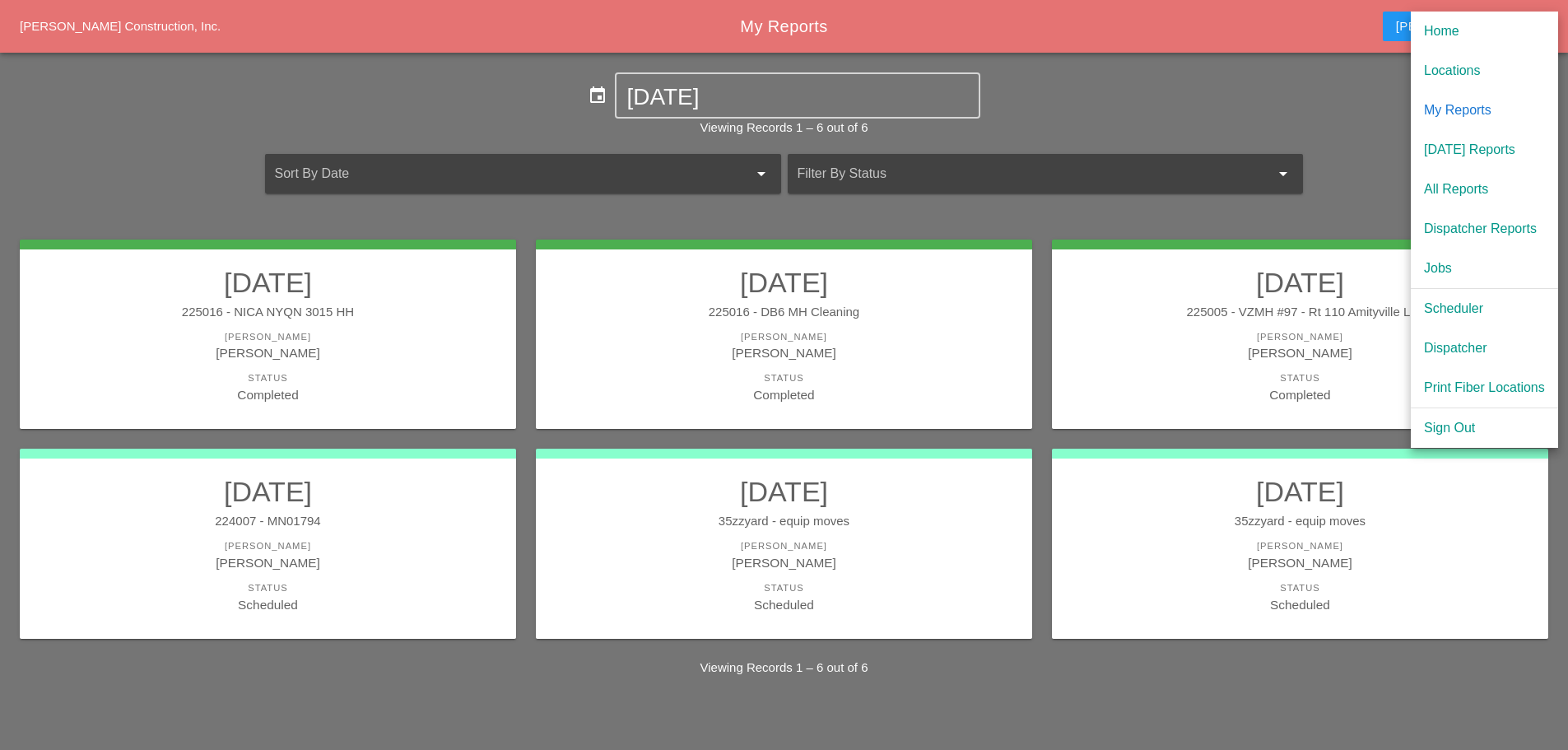
click at [1454, 310] on div "Scheduler" at bounding box center [1485, 308] width 121 height 20
